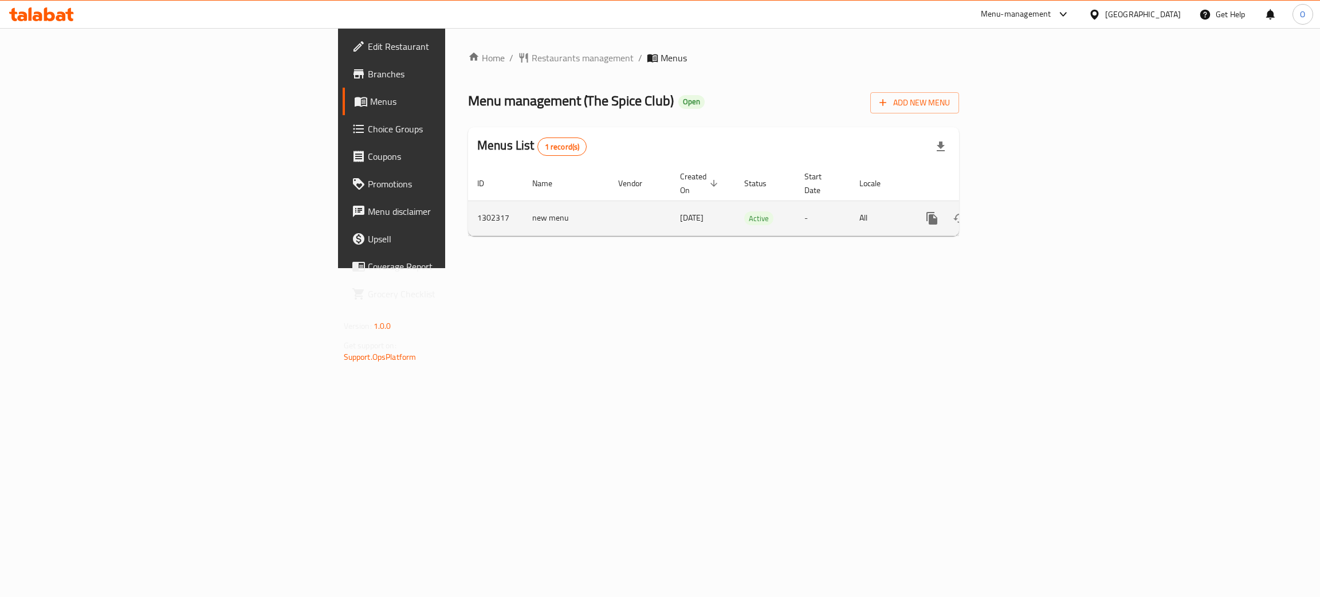
click at [1019, 213] on icon "enhanced table" at bounding box center [1014, 218] width 10 height 10
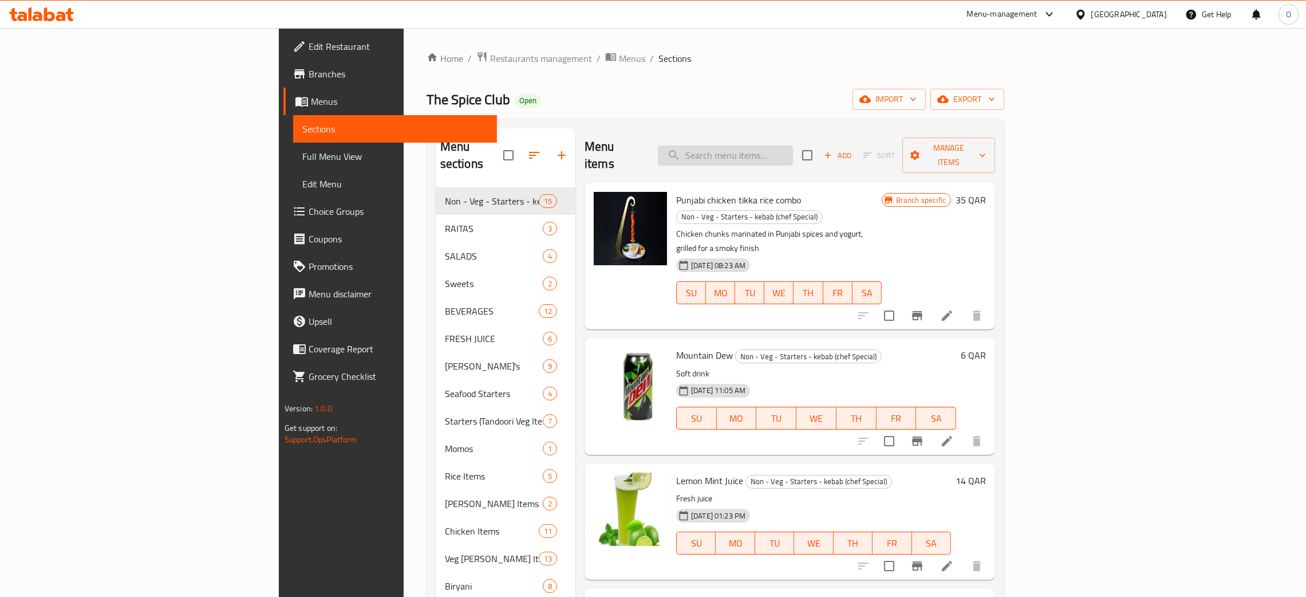
click at [793, 151] on input "search" at bounding box center [725, 155] width 135 height 20
paste input "Mutton Seekh Kebab"
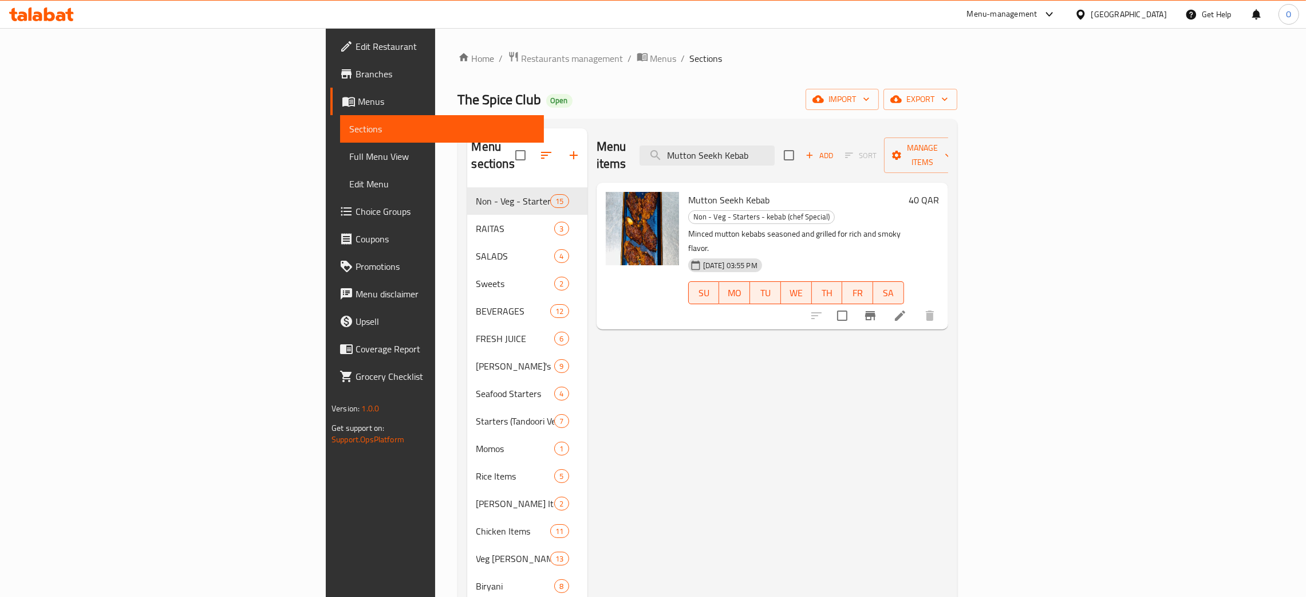
type input "Mutton Seekh Kebab"
click at [1148, 18] on div "[GEOGRAPHIC_DATA]" at bounding box center [1130, 14] width 76 height 13
click at [1006, 96] on div "[GEOGRAPHIC_DATA]" at bounding box center [1043, 91] width 76 height 13
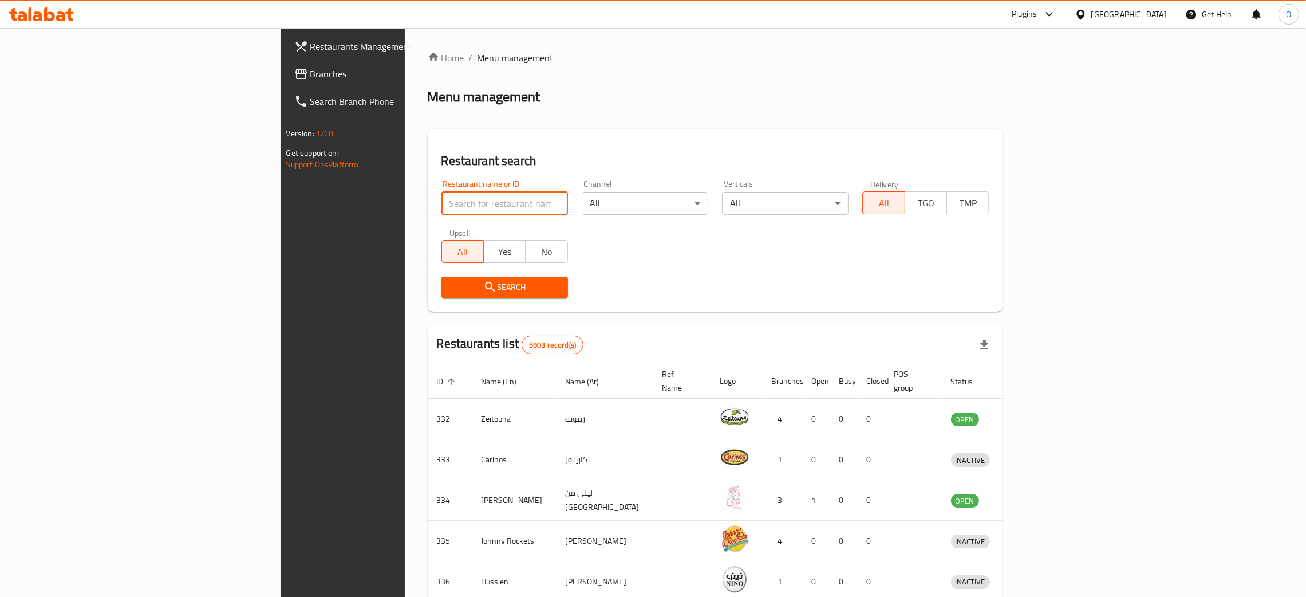
click at [442, 213] on input "search" at bounding box center [505, 203] width 127 height 23
paste input "Al Rifai,"
type input "Al Rifai"
click button "Search" at bounding box center [505, 287] width 127 height 21
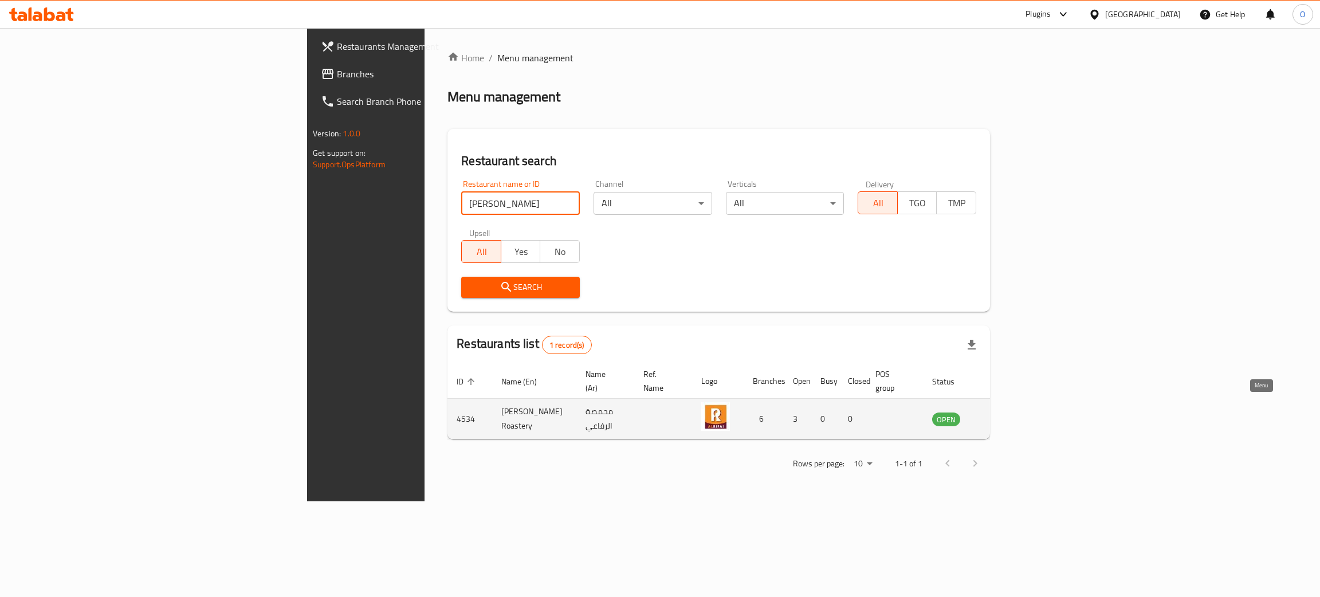
click at [1005, 415] on icon "enhanced table" at bounding box center [999, 420] width 13 height 10
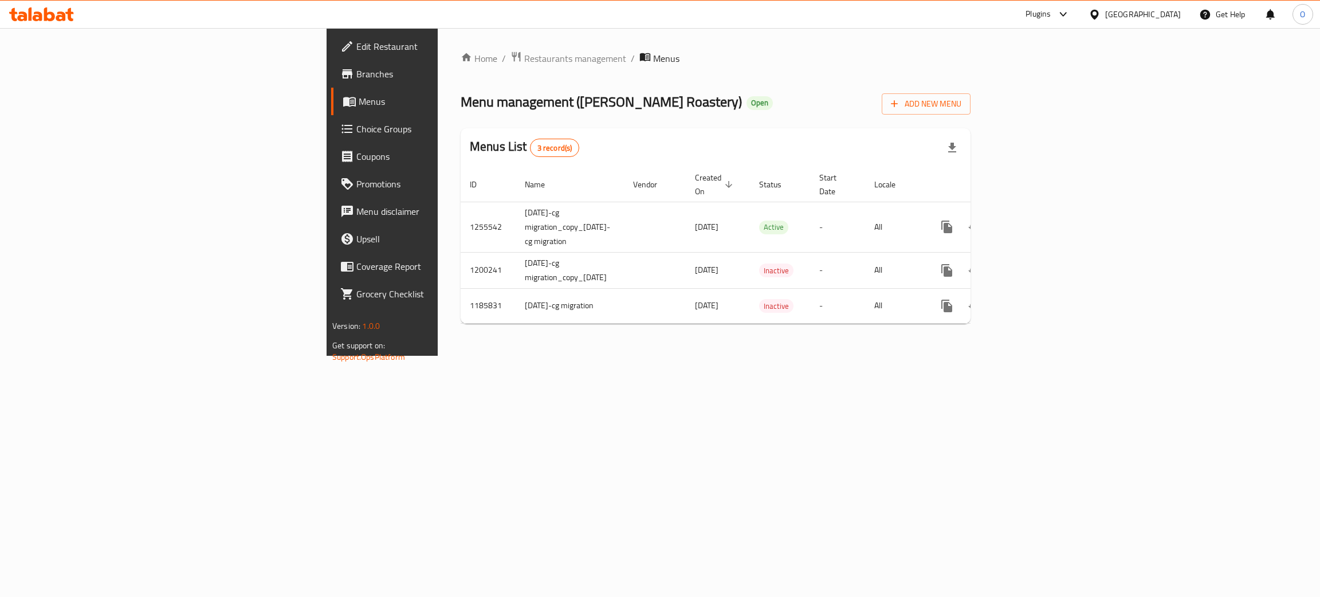
click at [356, 72] on span "Branches" at bounding box center [447, 74] width 182 height 14
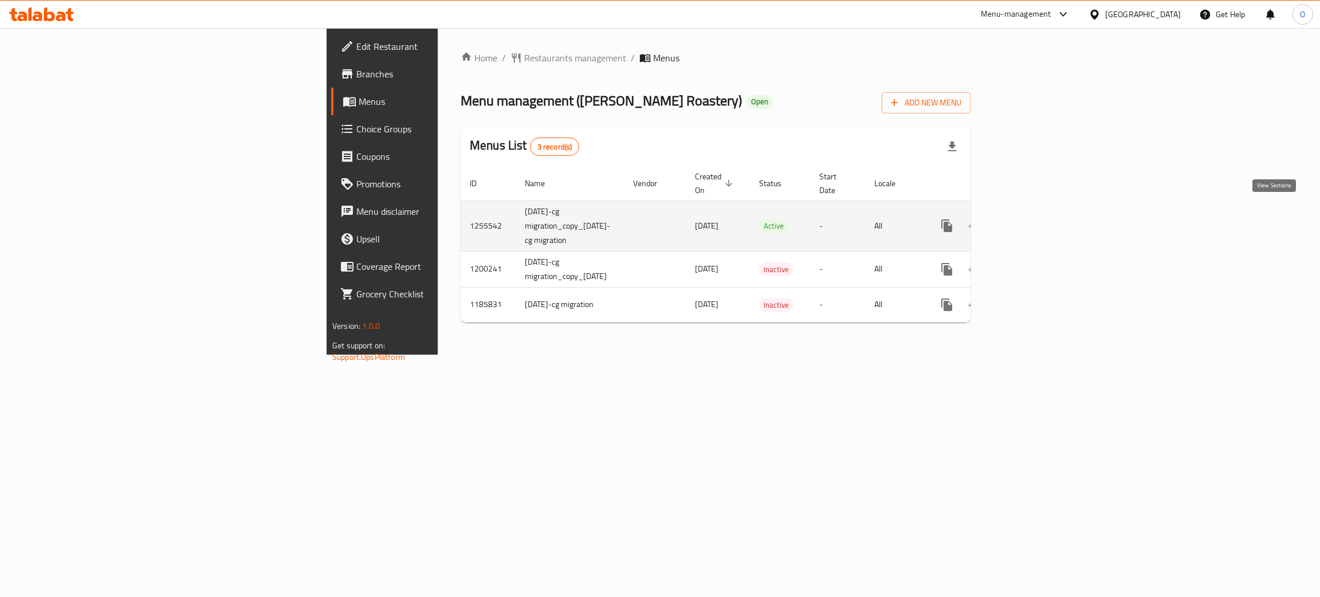
click at [1043, 212] on link "enhanced table" at bounding box center [1028, 225] width 27 height 27
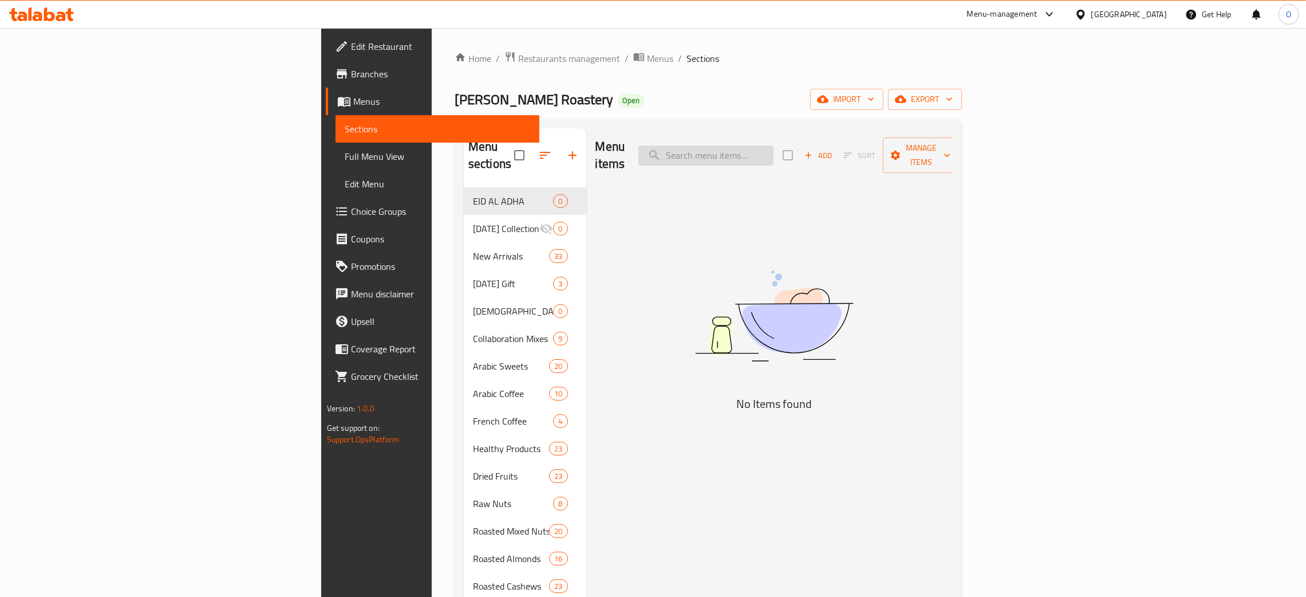
click at [774, 148] on input "search" at bounding box center [706, 155] width 135 height 20
paste input "Dried Pineapple Prepack"
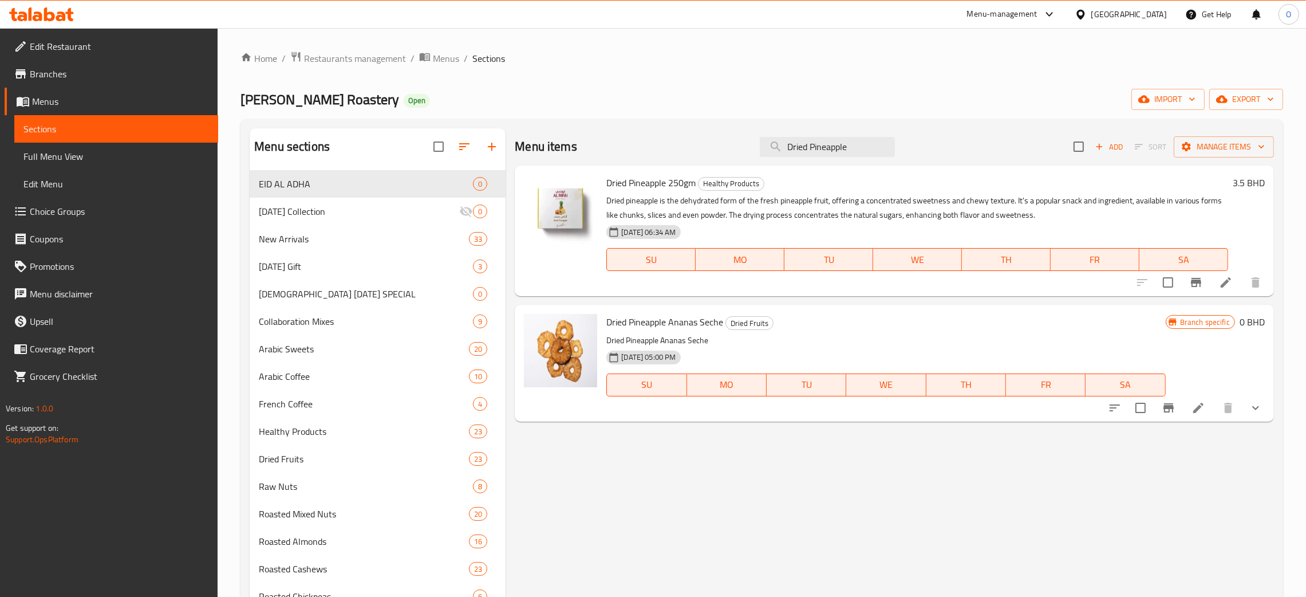
type input "Dried Pineapple"
click at [865, 147] on input "Dried Pineapple" at bounding box center [827, 147] width 135 height 20
click at [334, 57] on span "Restaurants management" at bounding box center [355, 59] width 102 height 14
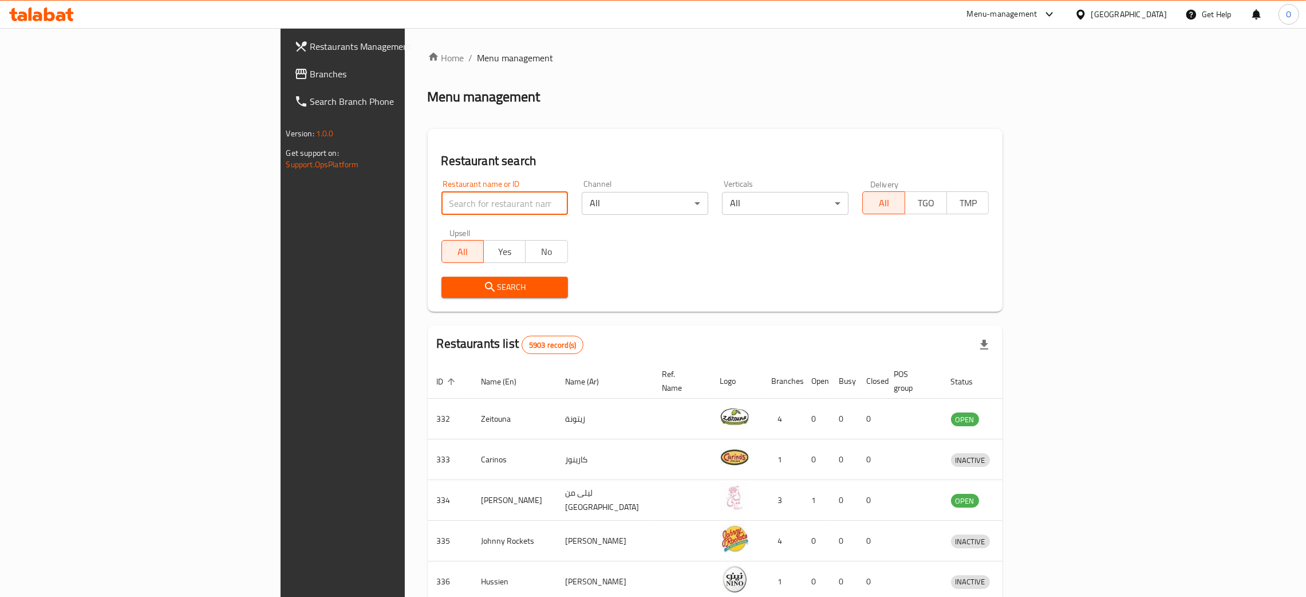
click at [442, 210] on input "search" at bounding box center [505, 203] width 127 height 23
paste input "Alreef Pan Asia Restaurant"
click button "Search" at bounding box center [505, 287] width 127 height 21
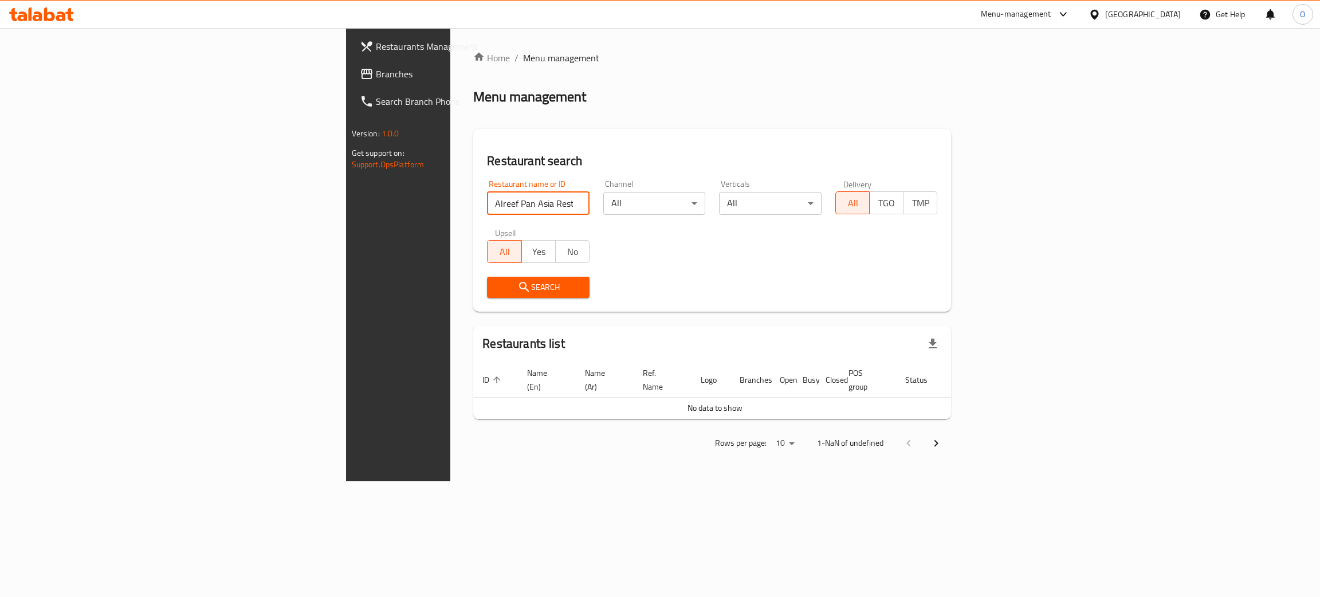
click at [487, 204] on input "Alreef Pan Asia Restaurant" at bounding box center [538, 203] width 103 height 23
type input "Alreef Pan Asia"
click button "Search" at bounding box center [538, 287] width 103 height 21
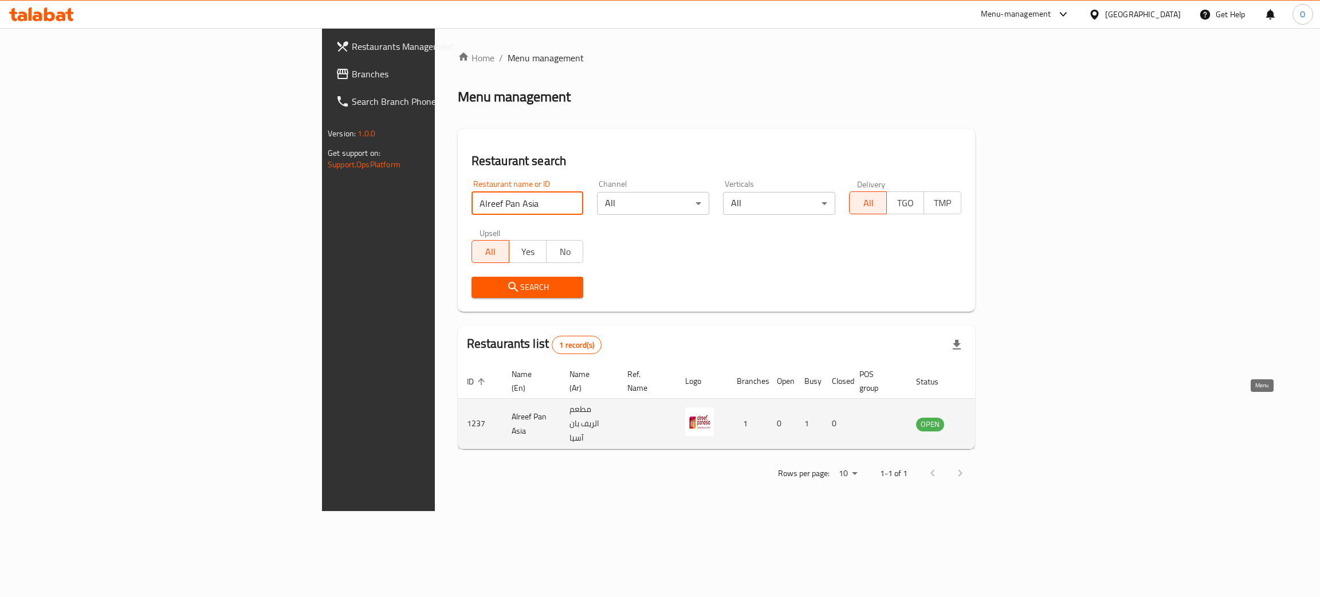
click at [990, 417] on icon "enhanced table" at bounding box center [983, 424] width 14 height 14
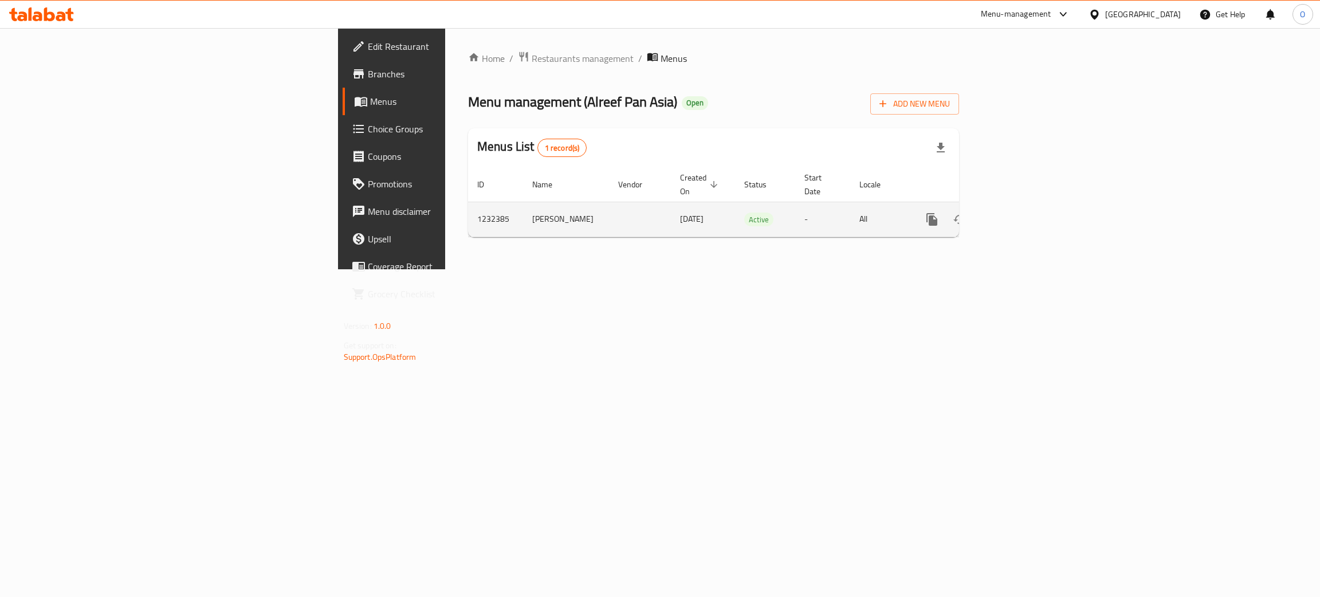
click at [1019, 214] on icon "enhanced table" at bounding box center [1014, 219] width 10 height 10
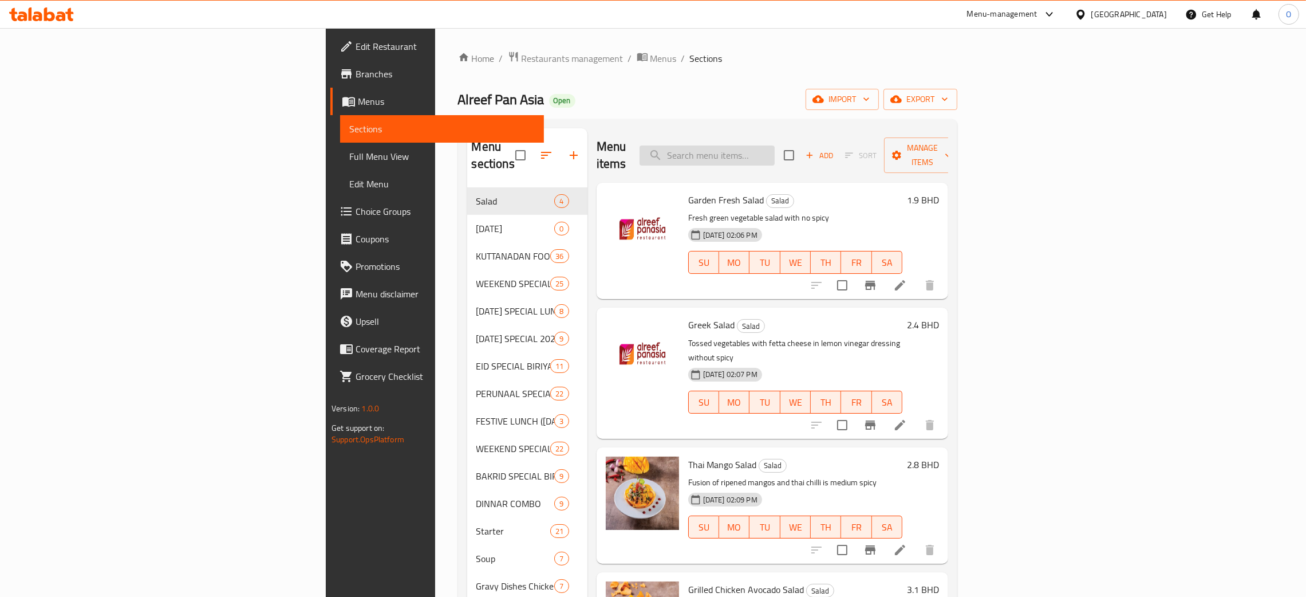
click at [775, 149] on input "search" at bounding box center [707, 155] width 135 height 20
paste input "1904"
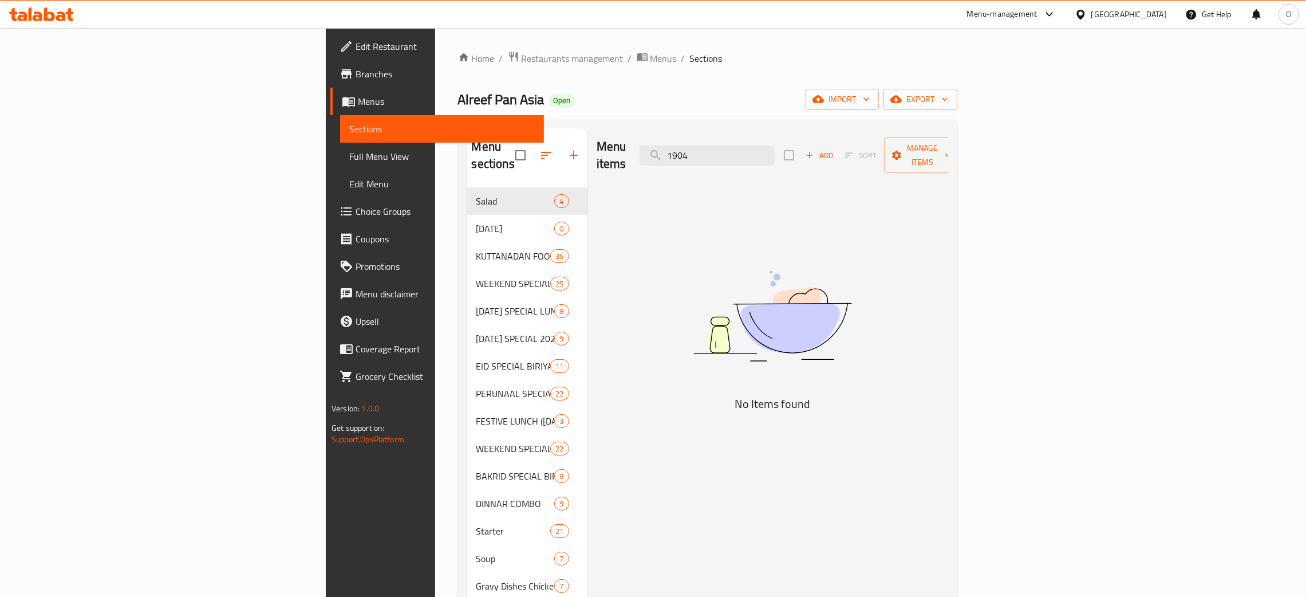
type input "1904"
click at [1156, 19] on div "[GEOGRAPHIC_DATA]" at bounding box center [1130, 14] width 76 height 13
type input "ض"
type input "qa"
click at [1048, 94] on div "[GEOGRAPHIC_DATA]" at bounding box center [1081, 91] width 172 height 26
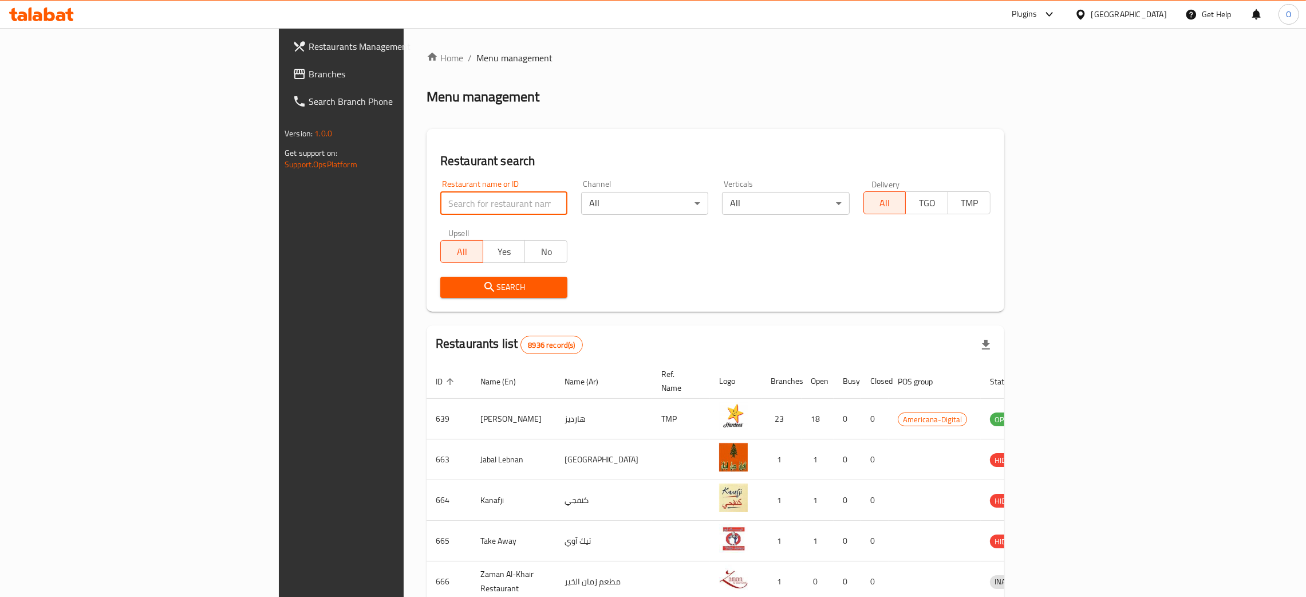
click at [440, 208] on input "search" at bounding box center [503, 203] width 127 height 23
paste input "Cat Planet,"
type input "Cat Planet"
click button "Search" at bounding box center [503, 287] width 127 height 21
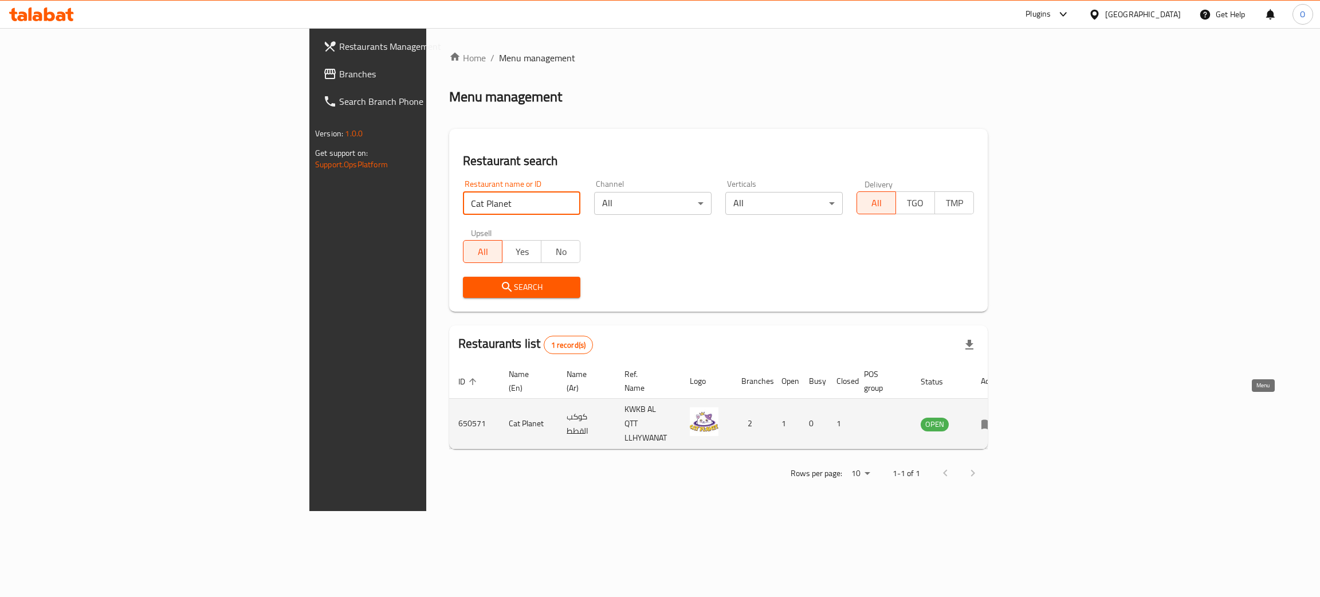
click at [1002, 417] on link "enhanced table" at bounding box center [991, 424] width 21 height 14
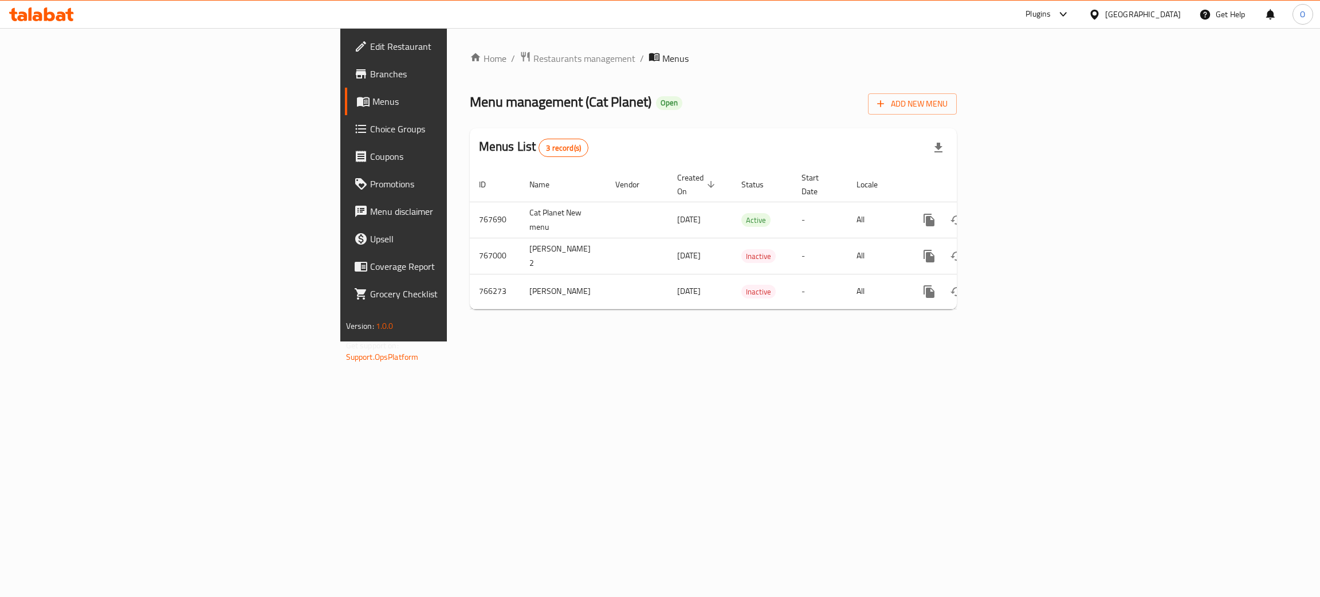
click at [370, 68] on span "Branches" at bounding box center [461, 74] width 182 height 14
click at [1025, 205] on link "enhanced table" at bounding box center [1011, 218] width 27 height 27
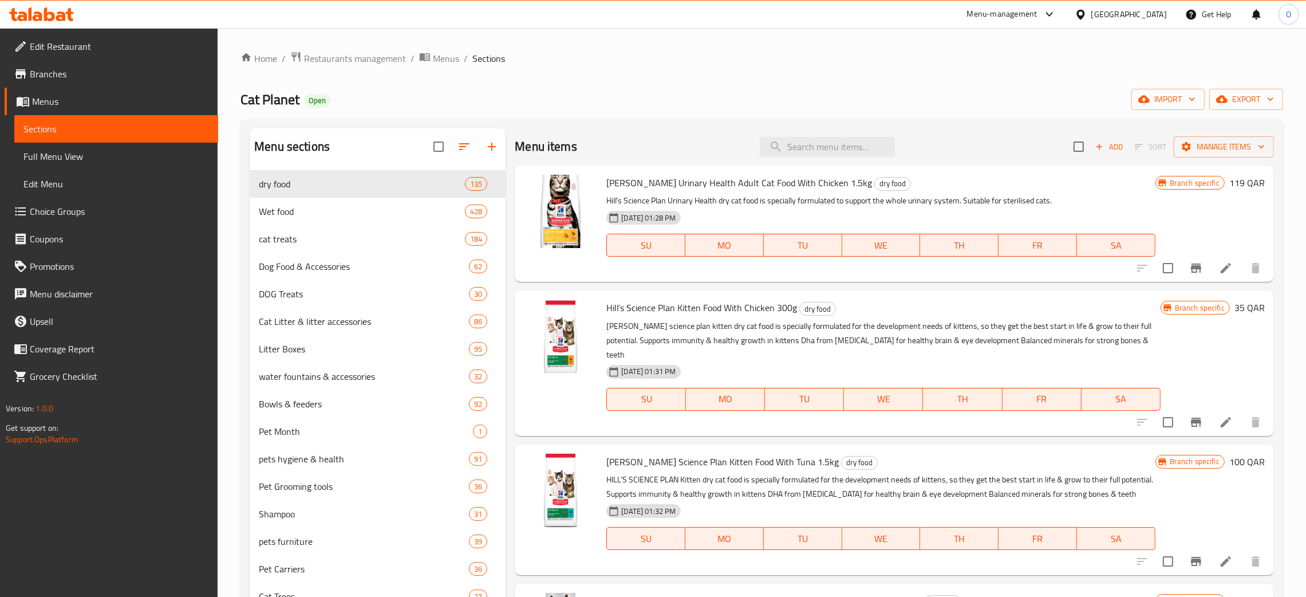
click at [805, 159] on div "Menu items Add Sort Manage items" at bounding box center [894, 146] width 759 height 37
click at [801, 153] on input "search" at bounding box center [827, 147] width 135 height 20
paste input "Zolux Ethicat Leaf Big Cat Toy"
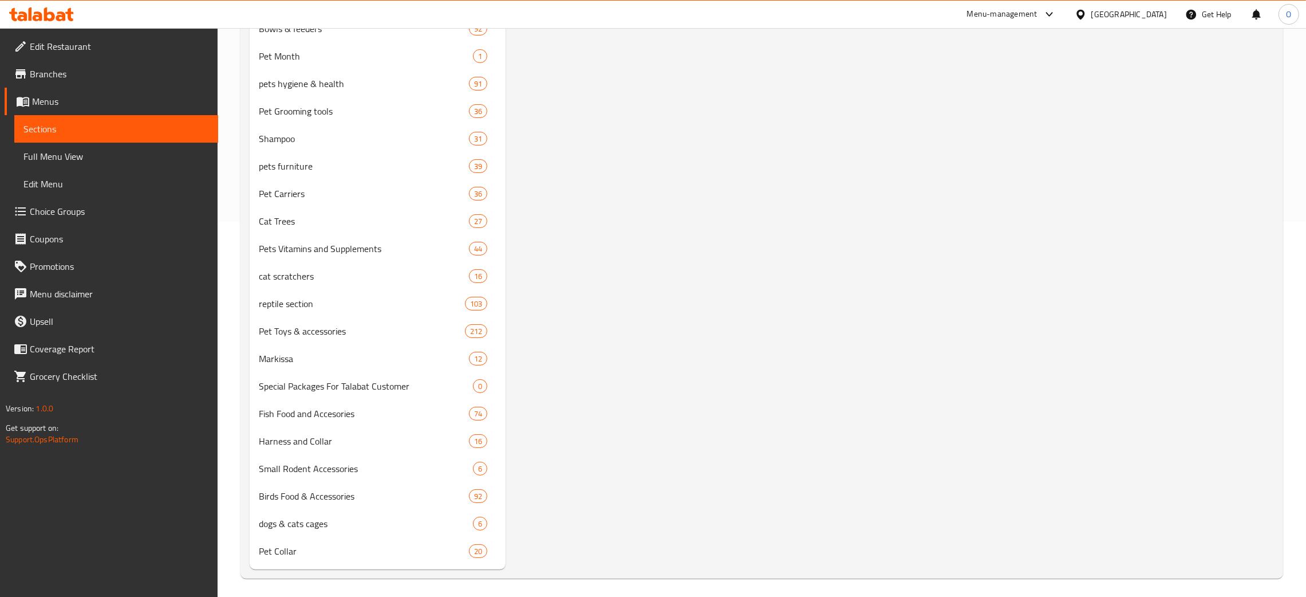
scroll to position [379, 0]
type input "Zolux Ethicat Leaf Big Cat Toy"
click at [1092, 15] on div at bounding box center [1083, 14] width 17 height 13
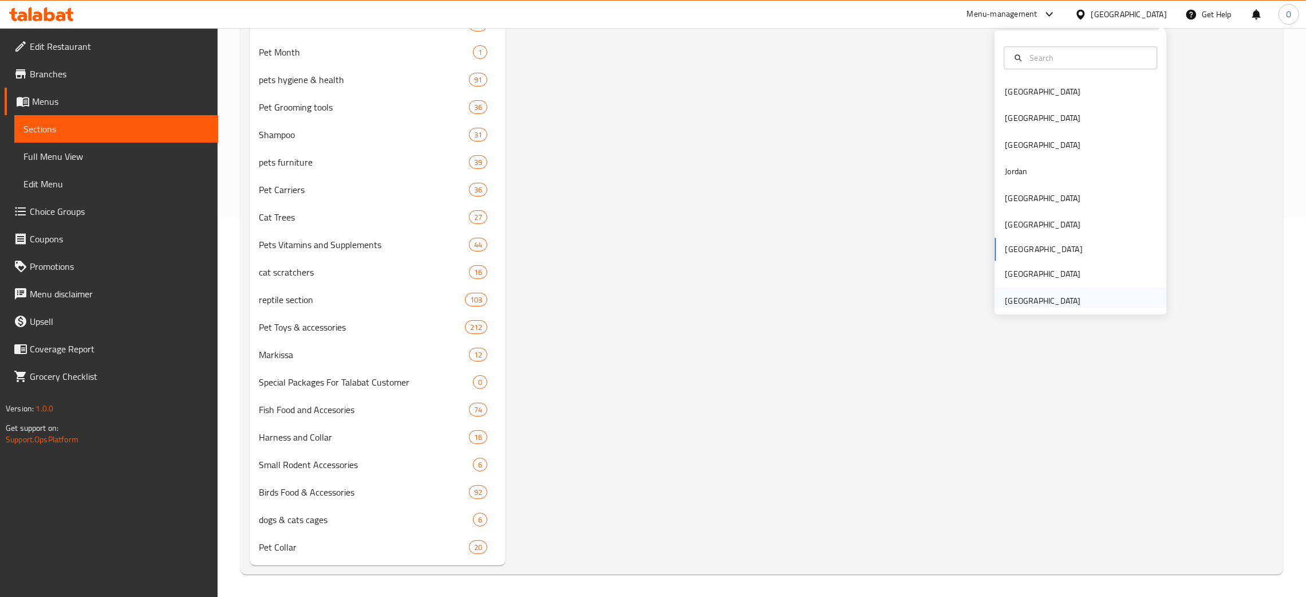
click at [1042, 297] on div "[GEOGRAPHIC_DATA]" at bounding box center [1043, 300] width 76 height 13
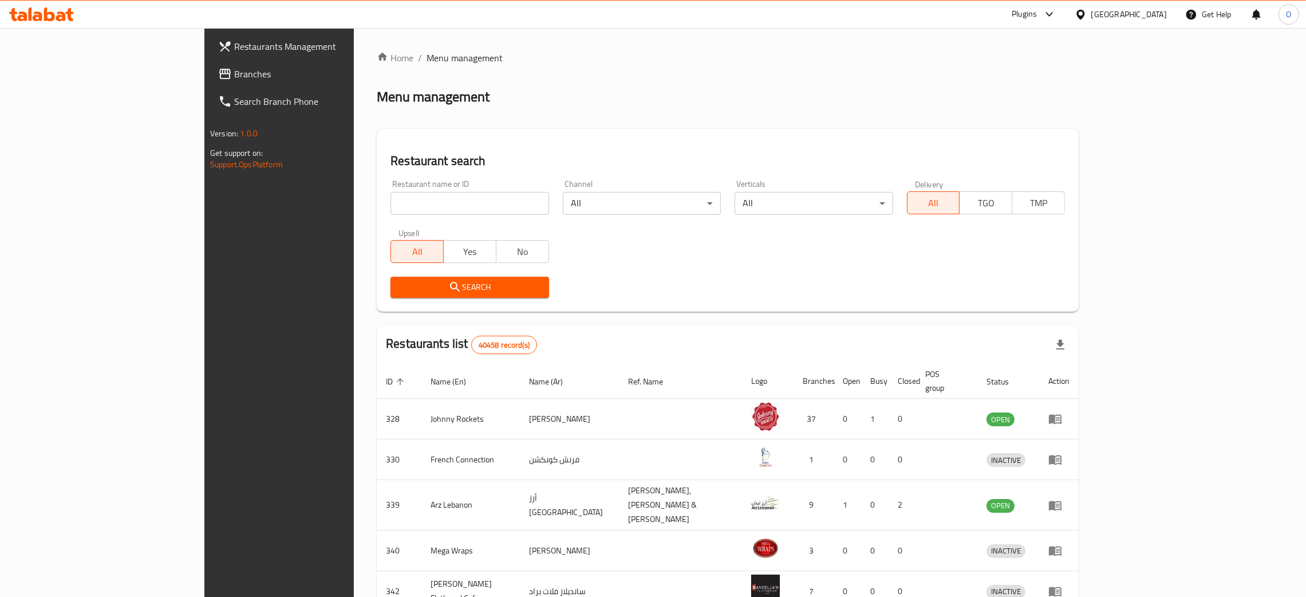
click at [391, 200] on input "search" at bounding box center [470, 203] width 158 height 23
paste input "Emly Chilli Restaurant"
type input "Emly Chilli Restaurant"
click button "Search" at bounding box center [470, 287] width 158 height 21
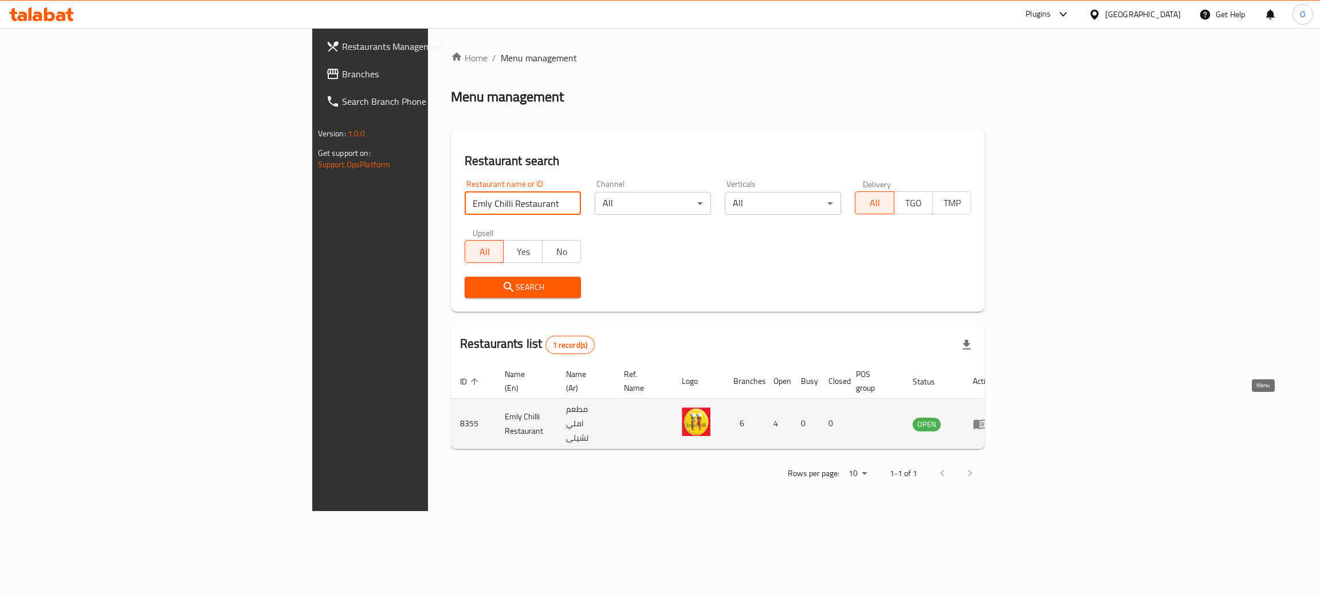
click at [986, 417] on icon "enhanced table" at bounding box center [979, 424] width 14 height 14
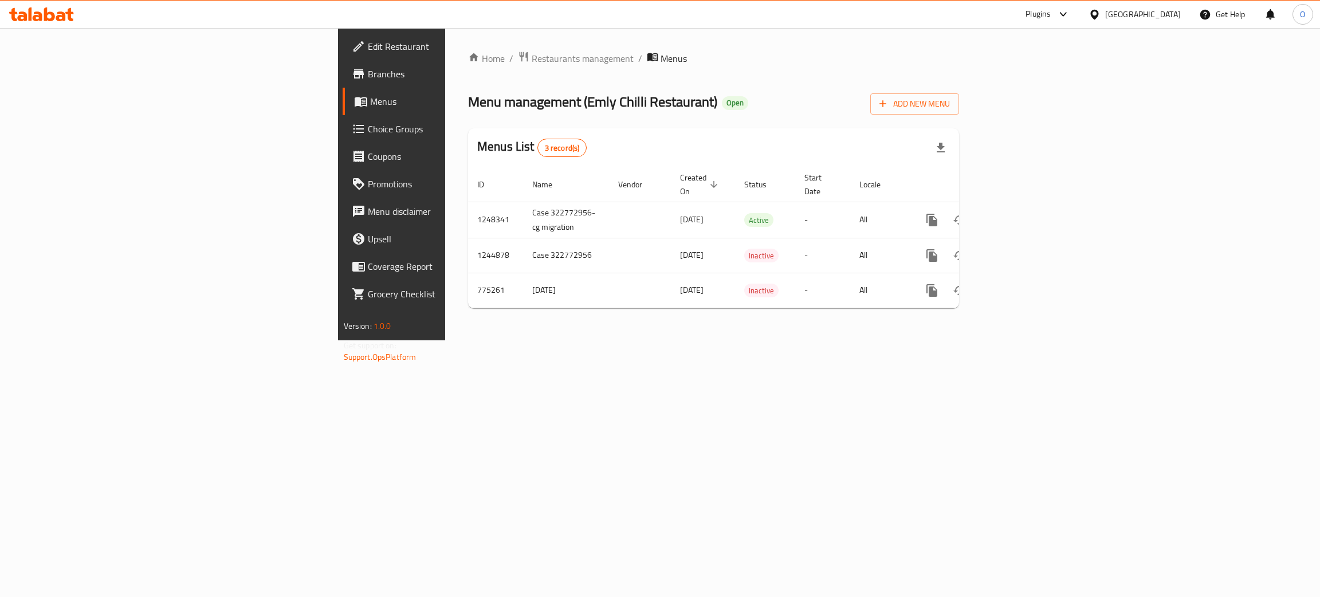
click at [368, 78] on span "Branches" at bounding box center [459, 74] width 182 height 14
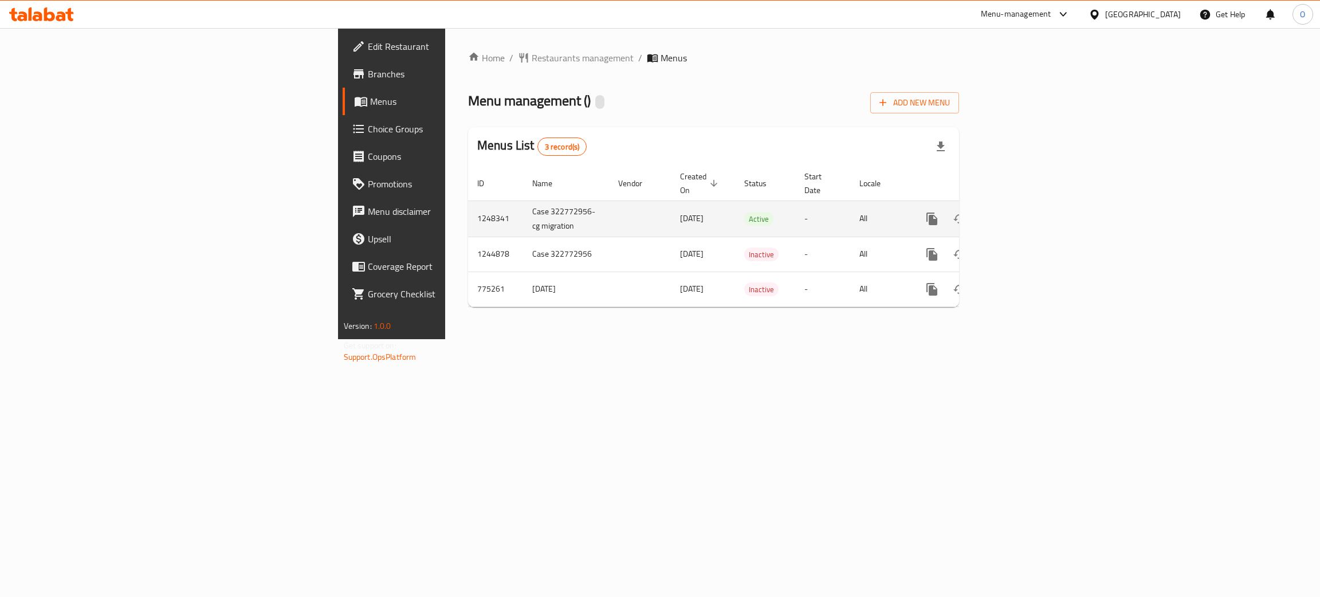
click at [1021, 212] on icon "enhanced table" at bounding box center [1014, 219] width 14 height 14
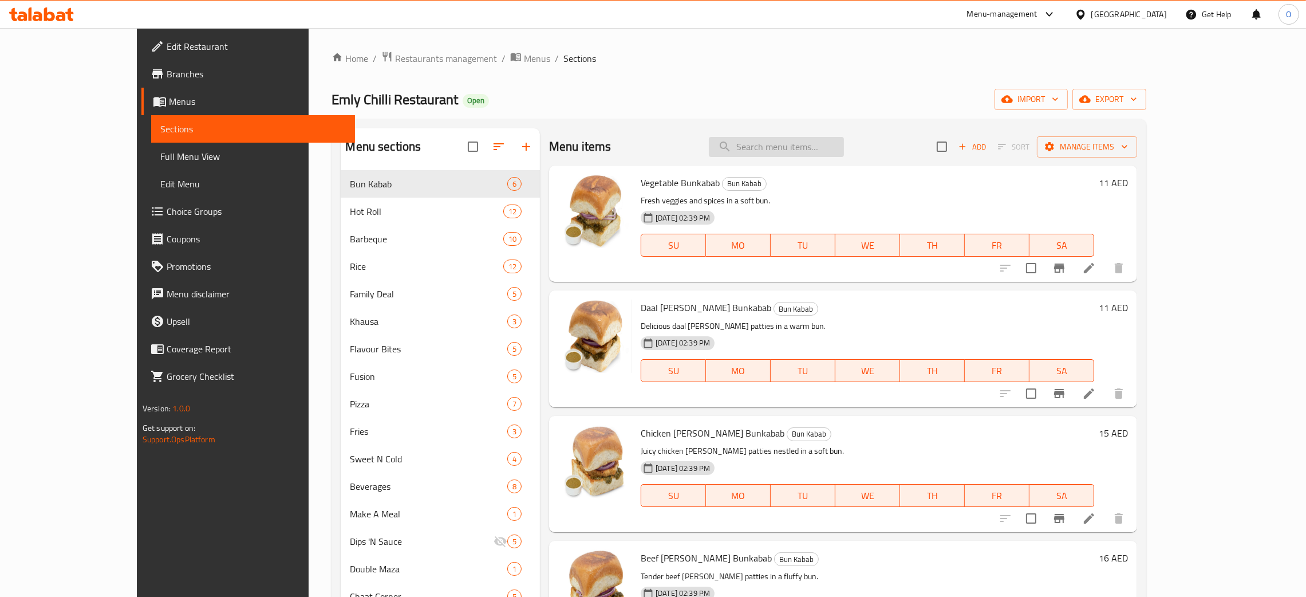
click at [844, 143] on input "search" at bounding box center [776, 147] width 135 height 20
paste input "BBQ Platter (4 Persons)"
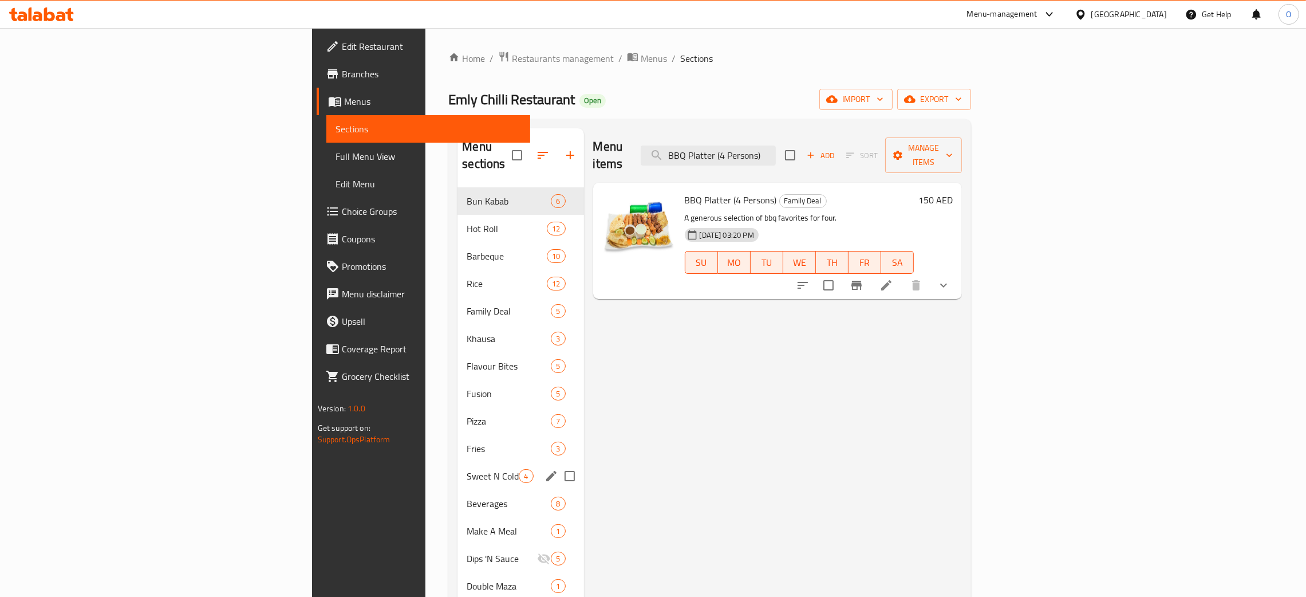
type input "BBQ Platter (4 Persons)"
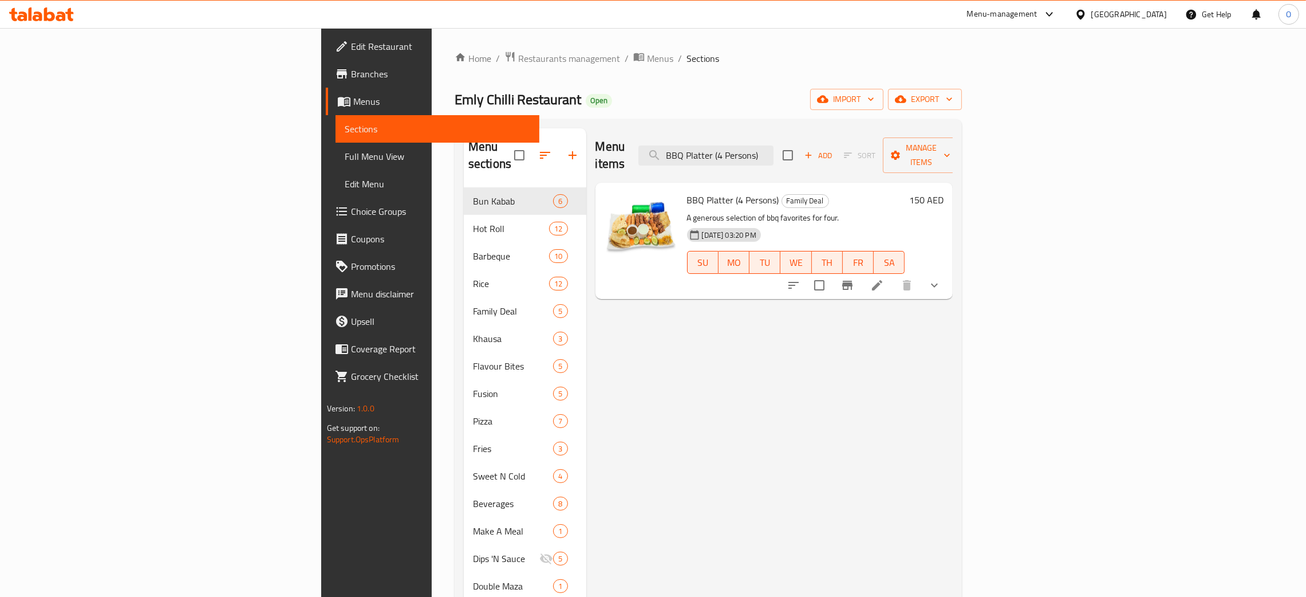
click at [1136, 24] on div "[GEOGRAPHIC_DATA]" at bounding box center [1121, 14] width 111 height 27
click at [1117, 19] on div "[GEOGRAPHIC_DATA]" at bounding box center [1130, 14] width 76 height 13
click at [1006, 198] on div "[GEOGRAPHIC_DATA]" at bounding box center [1043, 197] width 76 height 13
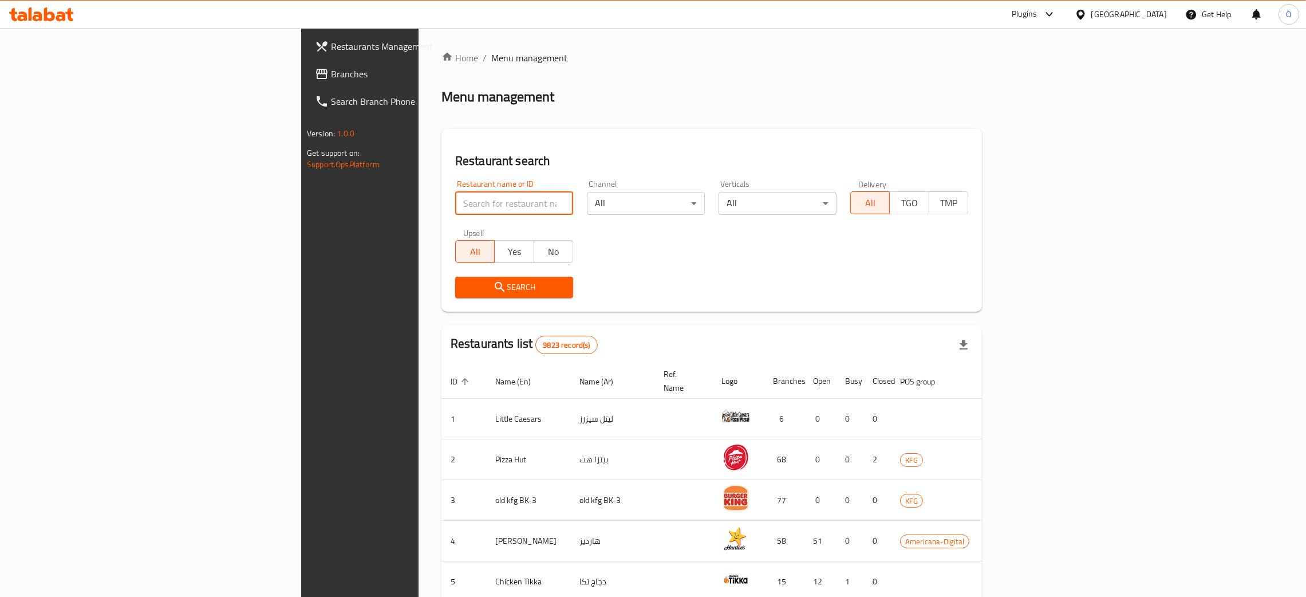
click at [455, 207] on input "search" at bounding box center [514, 203] width 118 height 23
paste input "Monkey Cookies"
type input "Monkey Cookies"
click button "Search" at bounding box center [514, 287] width 118 height 21
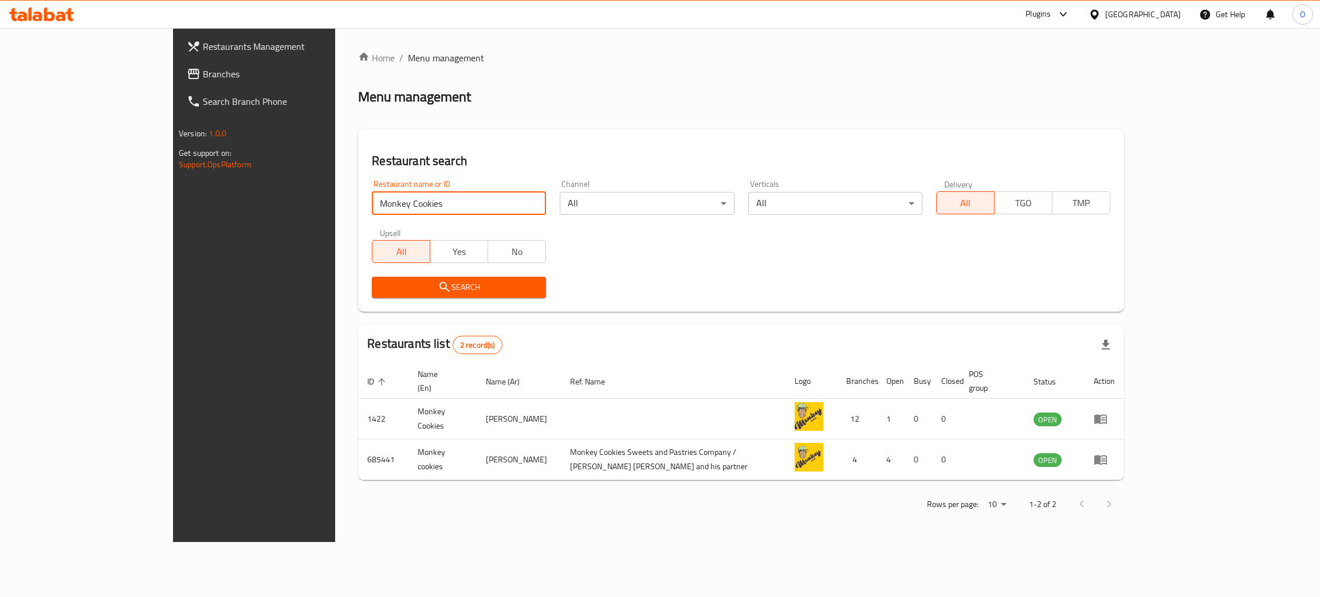
click at [203, 76] on span "Branches" at bounding box center [294, 74] width 182 height 14
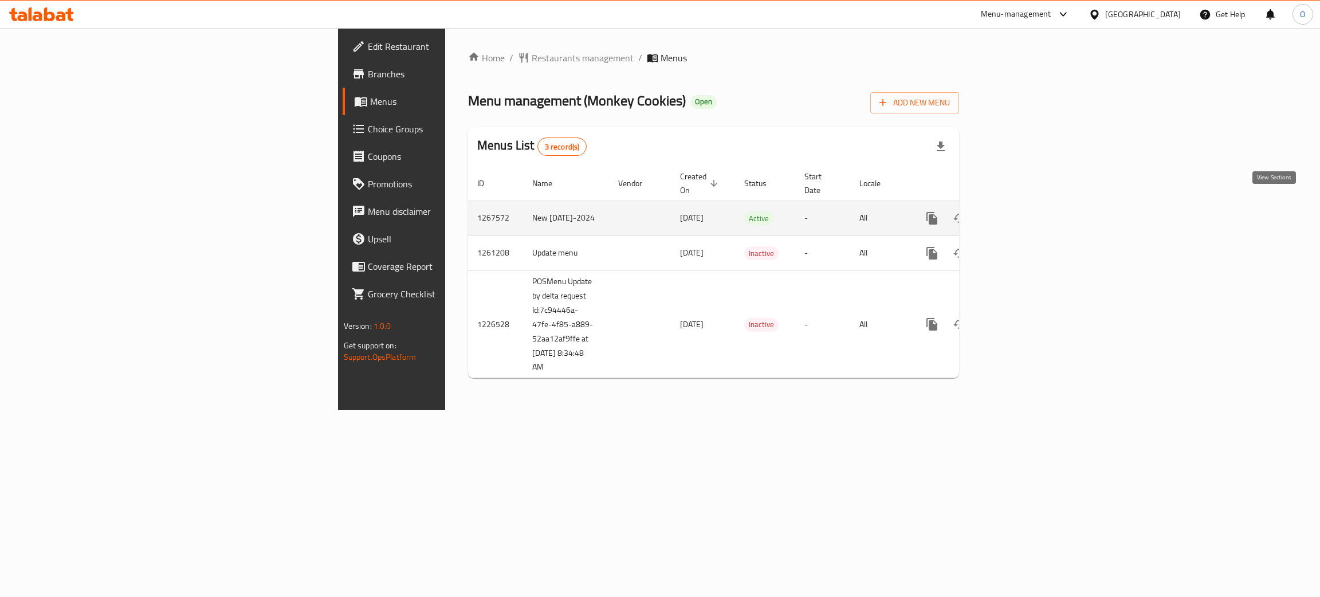
click at [1028, 214] on link "enhanced table" at bounding box center [1014, 217] width 27 height 27
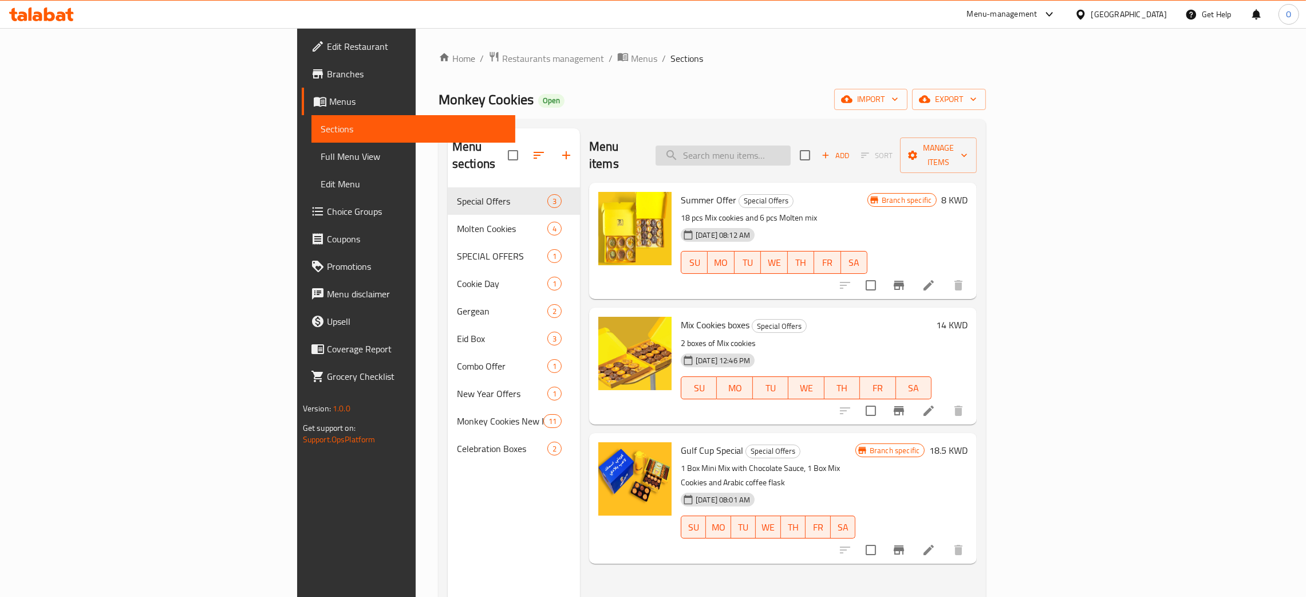
click at [791, 156] on input "search" at bounding box center [723, 155] width 135 height 20
paste input "Mix Cookies Boxes"
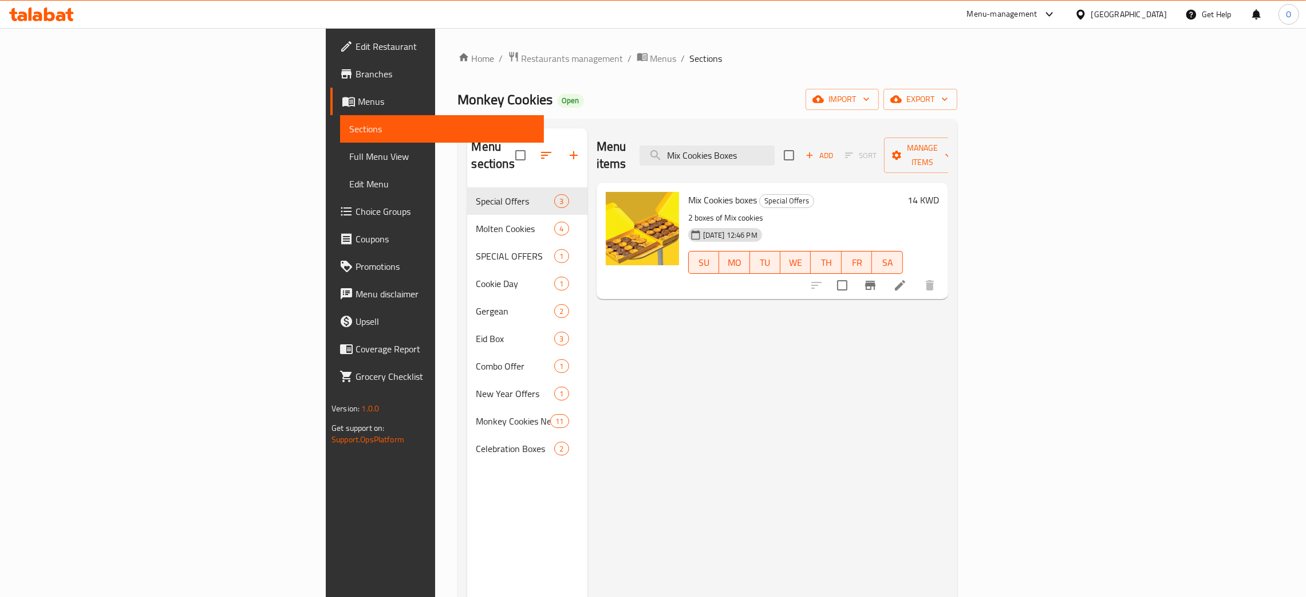
type input "Mix Cookies Boxes"
click at [1146, 13] on div "[GEOGRAPHIC_DATA]" at bounding box center [1130, 14] width 76 height 13
click at [1005, 226] on div "[GEOGRAPHIC_DATA]" at bounding box center [1043, 220] width 76 height 13
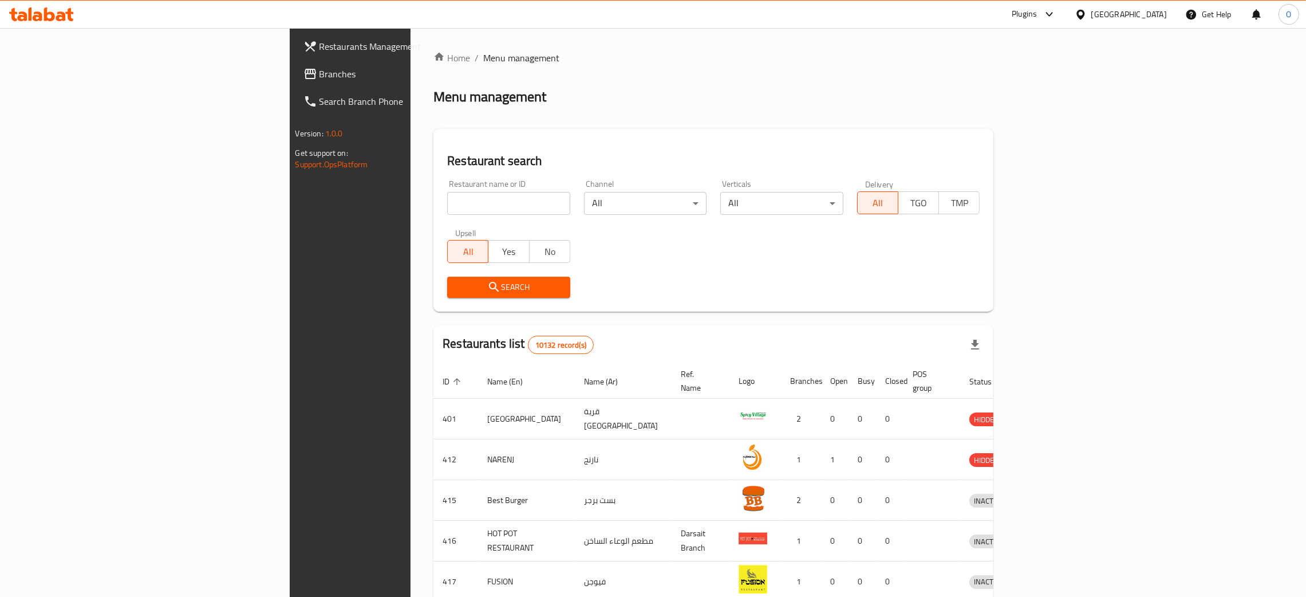
click at [447, 207] on input "search" at bounding box center [508, 203] width 123 height 23
paste input "Wrap & Go"
type input "Wrap & Go"
click button "Search" at bounding box center [508, 287] width 123 height 21
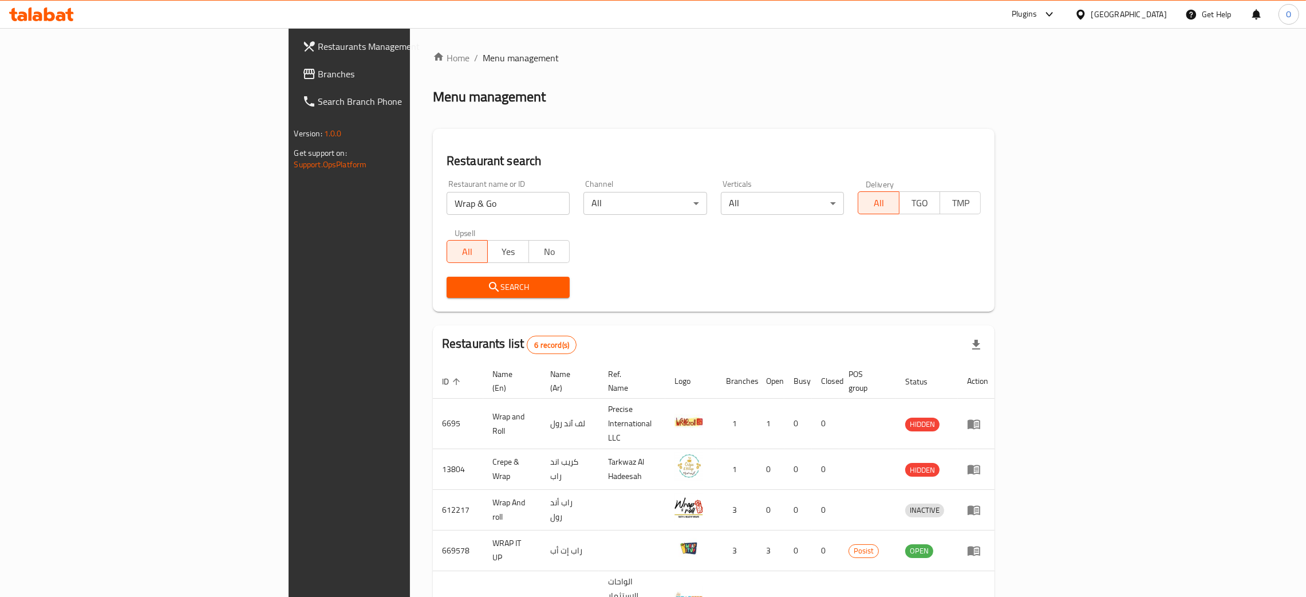
click at [1157, 23] on div "[GEOGRAPHIC_DATA]" at bounding box center [1121, 14] width 111 height 27
click at [1147, 15] on div "[GEOGRAPHIC_DATA]" at bounding box center [1121, 14] width 92 height 13
click at [1005, 118] on div "[GEOGRAPHIC_DATA]" at bounding box center [1043, 118] width 76 height 13
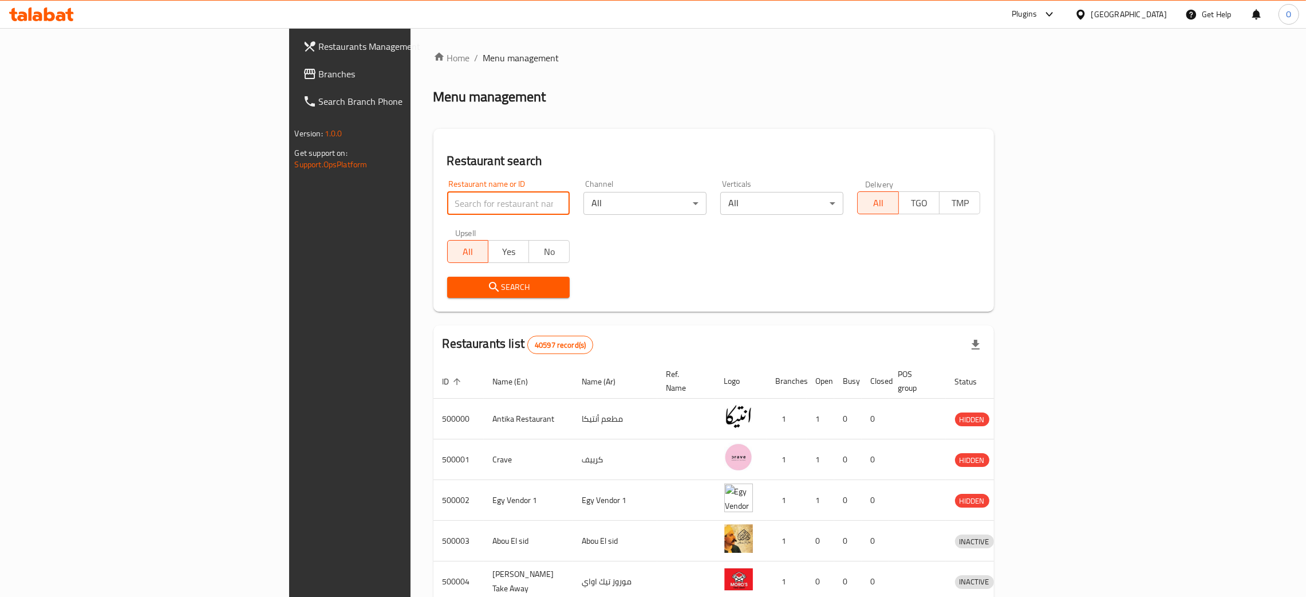
click at [447, 204] on input "search" at bounding box center [508, 203] width 123 height 23
paste input "Everyday Roastery Coffee"
click button "Search" at bounding box center [508, 287] width 123 height 21
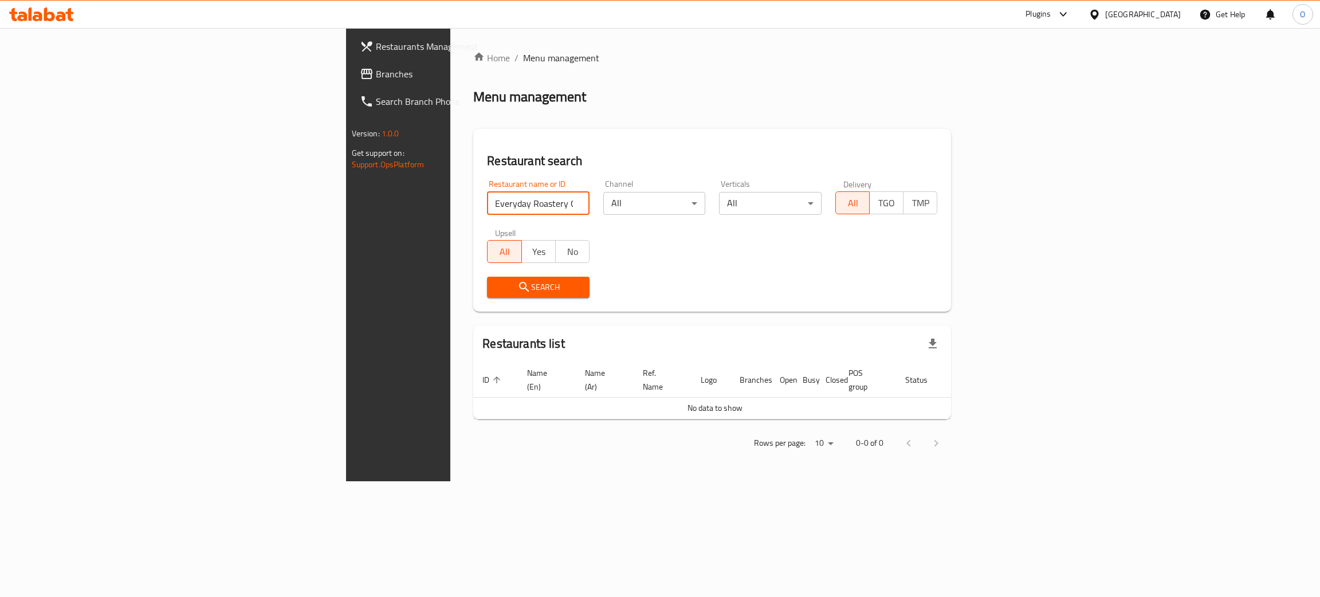
click at [487, 208] on input "Everyday Roastery Coffee" at bounding box center [538, 203] width 103 height 23
type input "Everyday Roastery"
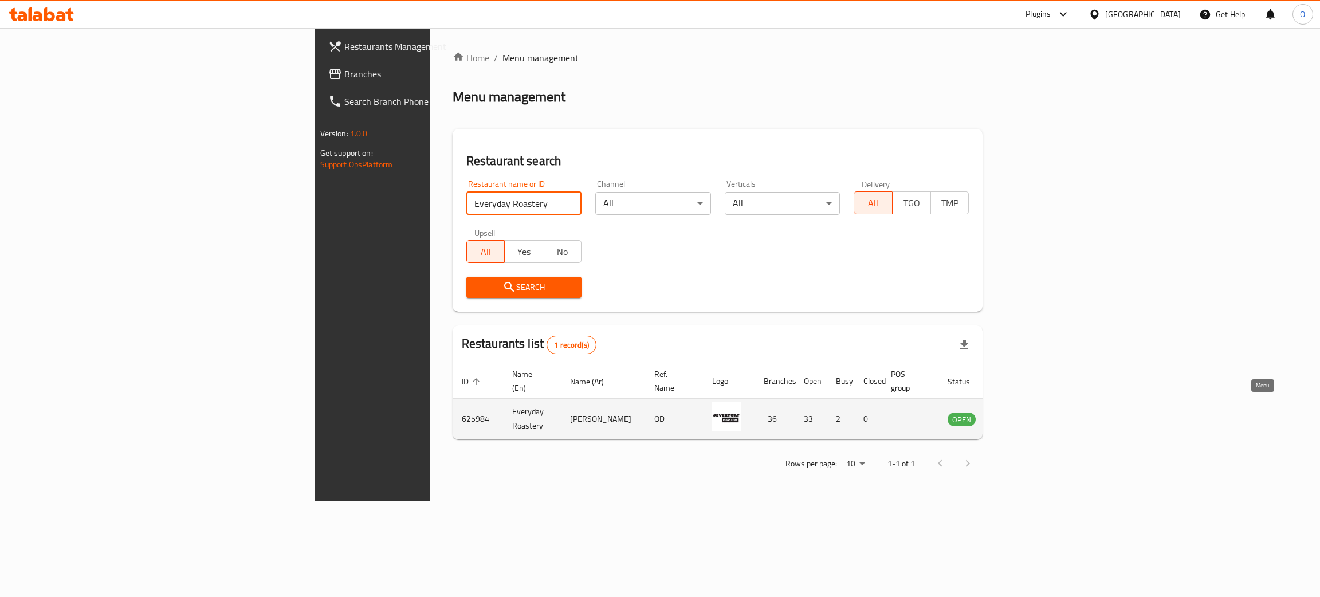
click at [1021, 412] on icon "enhanced table" at bounding box center [1014, 419] width 14 height 14
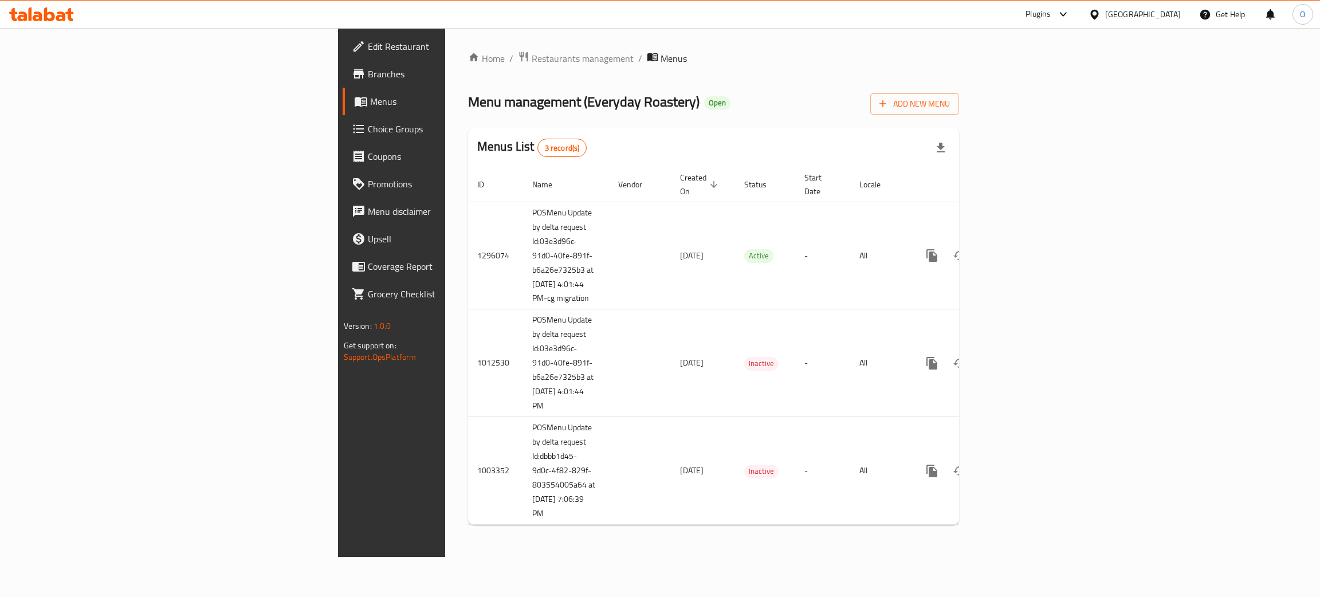
click at [368, 72] on span "Branches" at bounding box center [459, 74] width 182 height 14
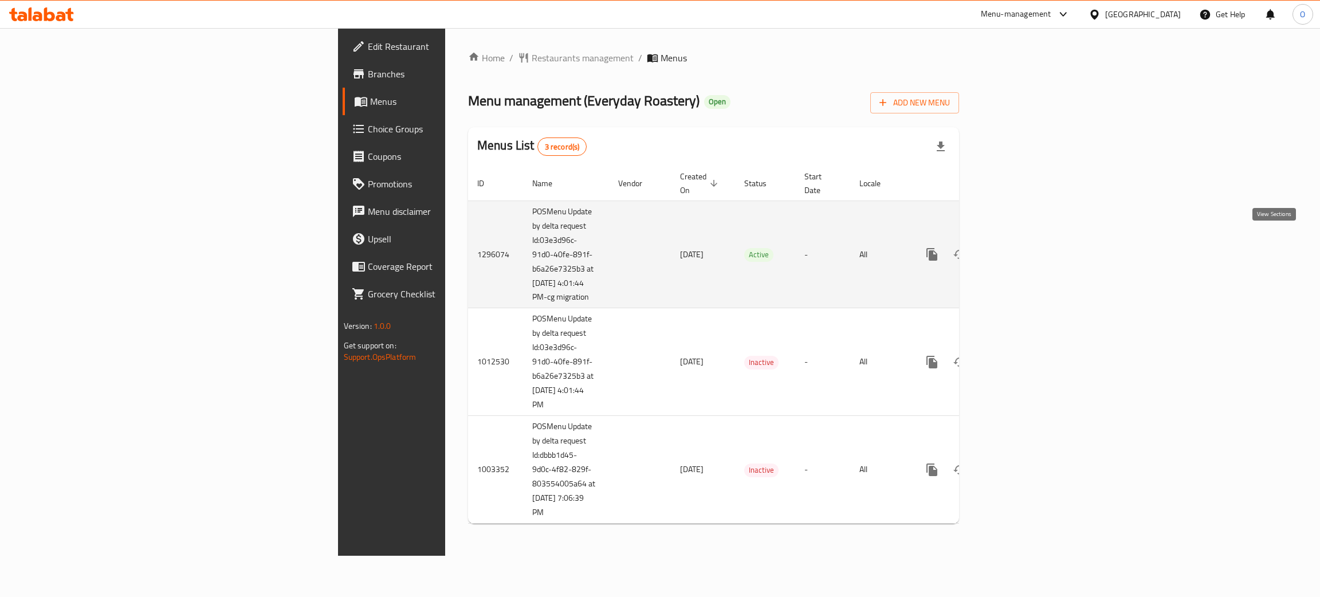
click at [1021, 247] on icon "enhanced table" at bounding box center [1014, 254] width 14 height 14
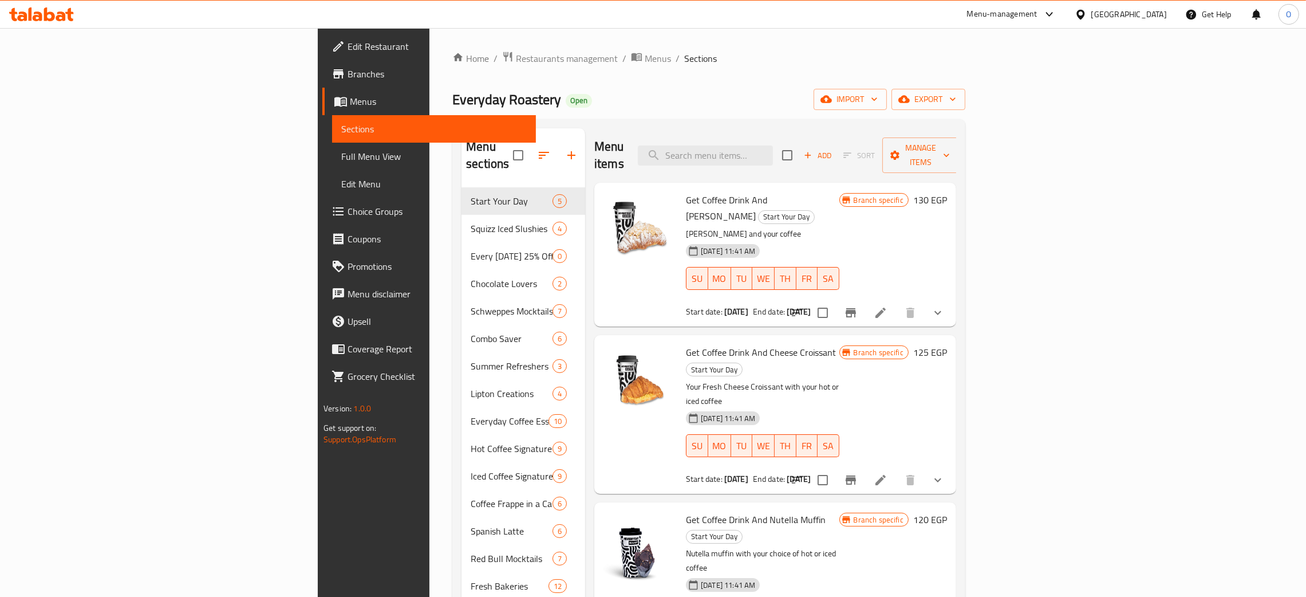
click at [1153, 17] on div "[GEOGRAPHIC_DATA]" at bounding box center [1130, 14] width 76 height 13
type input "ir"
click at [1038, 105] on div "[GEOGRAPHIC_DATA]" at bounding box center [1043, 118] width 94 height 26
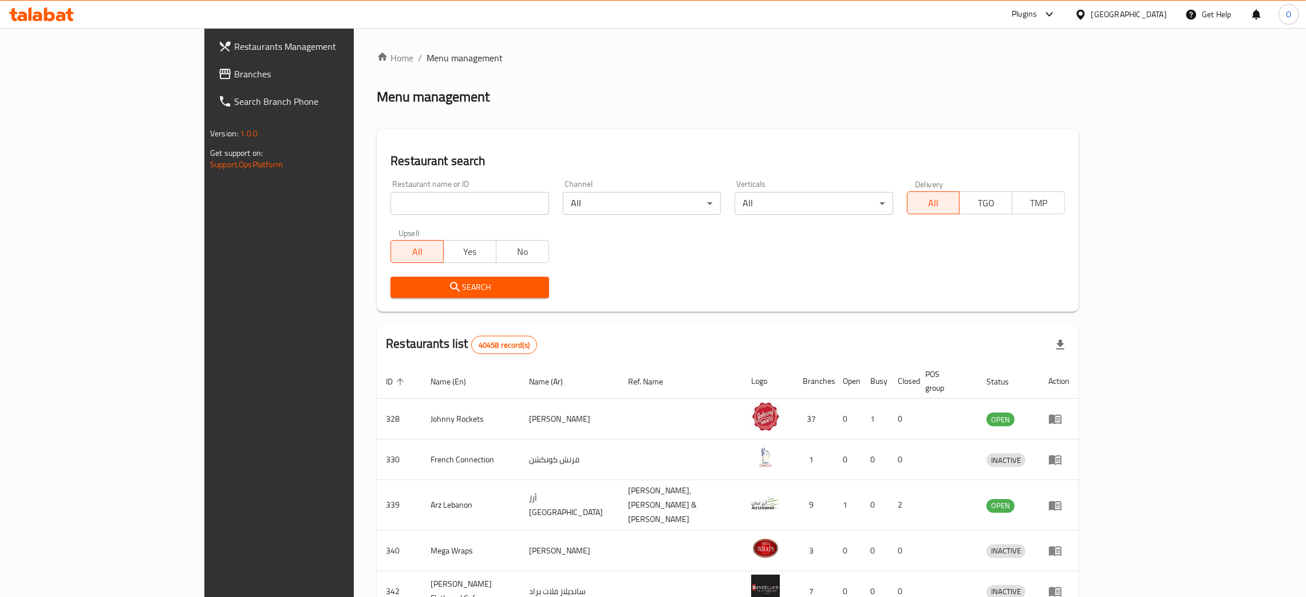
click at [1132, 16] on div "[GEOGRAPHIC_DATA]" at bounding box center [1130, 14] width 76 height 13
type input "ir"
click at [1023, 96] on div "[GEOGRAPHIC_DATA]" at bounding box center [1043, 91] width 94 height 26
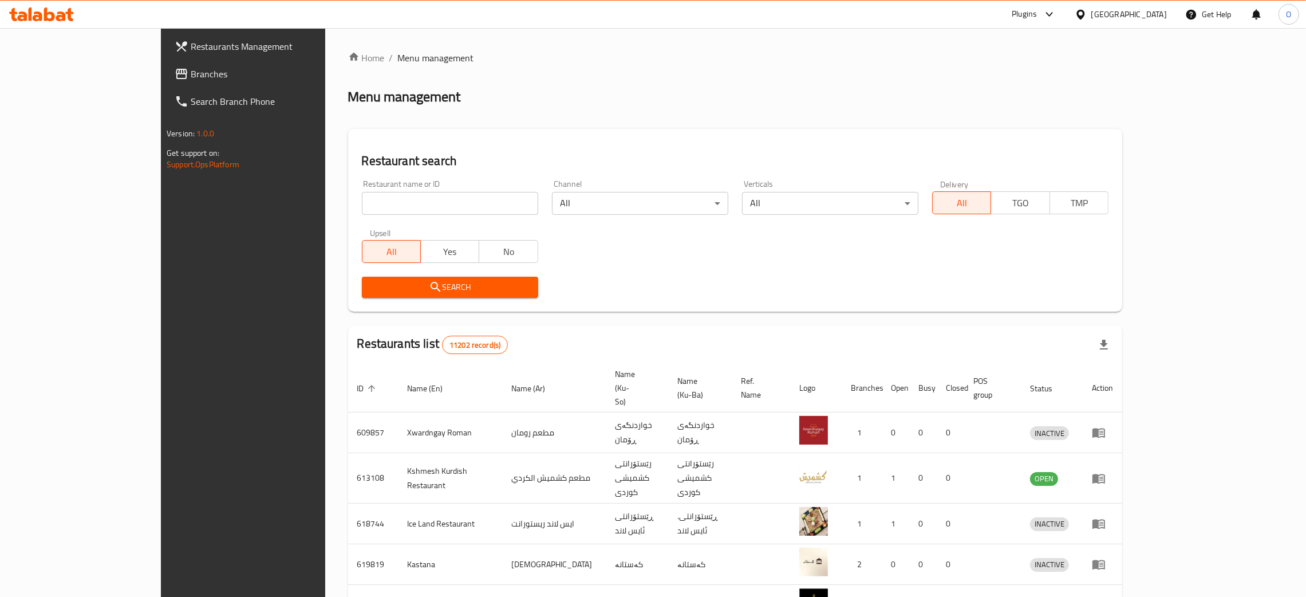
click at [371, 207] on input "search" at bounding box center [450, 203] width 176 height 23
paste input "Nass Kitchen 1"
type input "Nass Kitchen 1"
click button "Search" at bounding box center [450, 287] width 176 height 21
